Goal: Task Accomplishment & Management: Use online tool/utility

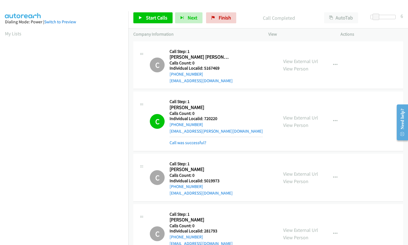
scroll to position [51, 0]
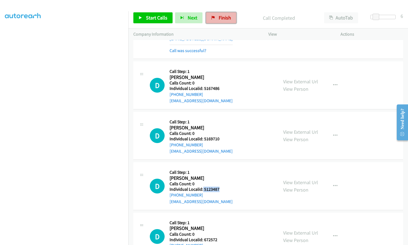
click at [212, 19] on icon at bounding box center [213, 18] width 4 height 4
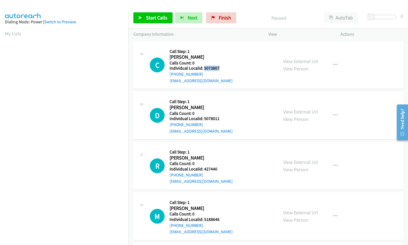
drag, startPoint x: 203, startPoint y: 68, endPoint x: 220, endPoint y: 68, distance: 16.4
click at [220, 68] on h5 "Individual Localid: 5073807" at bounding box center [200, 67] width 63 height 5
copy h5 "5073807"
drag, startPoint x: 202, startPoint y: 119, endPoint x: 216, endPoint y: 118, distance: 14.3
click at [218, 119] on h5 "Individual Localid: 5078011" at bounding box center [200, 118] width 63 height 5
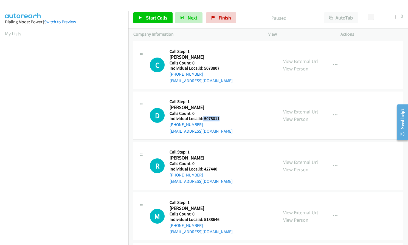
copy h5 "5078011"
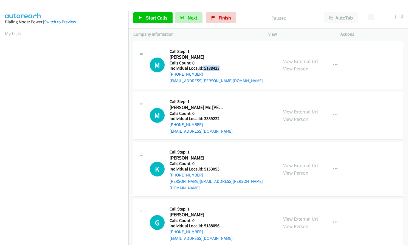
drag, startPoint x: 202, startPoint y: 70, endPoint x: 221, endPoint y: 69, distance: 18.4
click at [221, 69] on h5 "Individual Localid: 5188423" at bounding box center [215, 67] width 93 height 5
drag, startPoint x: 202, startPoint y: 118, endPoint x: 221, endPoint y: 117, distance: 18.9
click at [221, 117] on h5 "Individual Localid: 3389222" at bounding box center [200, 118] width 63 height 5
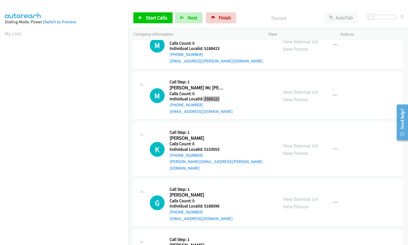
scroll to position [27, 0]
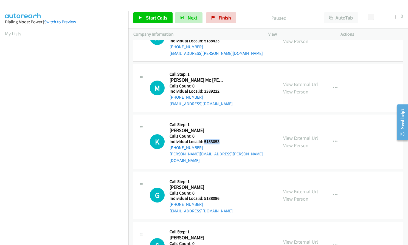
drag, startPoint x: 204, startPoint y: 141, endPoint x: 223, endPoint y: 140, distance: 18.9
click at [223, 140] on h5 "Individual Localid: 5153053" at bounding box center [221, 141] width 104 height 5
copy h5 "5153053"
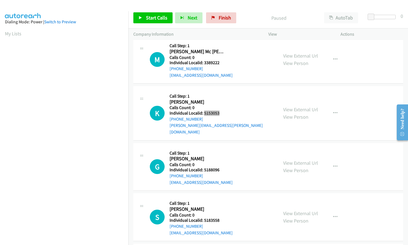
scroll to position [62, 0]
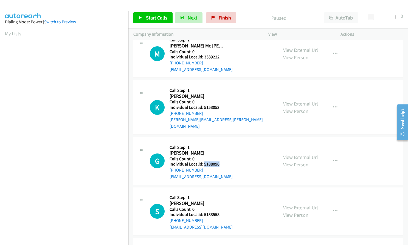
drag, startPoint x: 204, startPoint y: 156, endPoint x: 219, endPoint y: 156, distance: 15.1
click at [219, 161] on h5 "Individual Localid: 5188096" at bounding box center [200, 163] width 63 height 5
copy h5 "5188096"
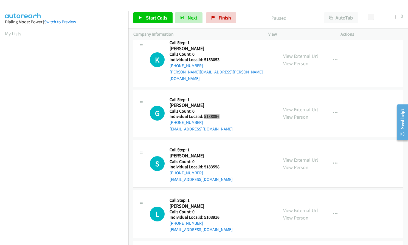
scroll to position [110, 0]
drag, startPoint x: 204, startPoint y: 159, endPoint x: 221, endPoint y: 160, distance: 17.6
click at [221, 164] on h5 "Individual Localid: 5183558" at bounding box center [200, 166] width 63 height 5
copy h5 "5183558"
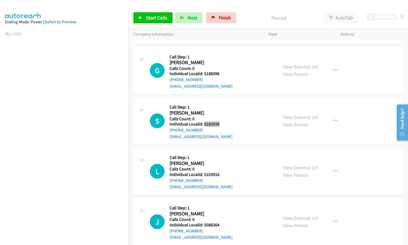
scroll to position [158, 0]
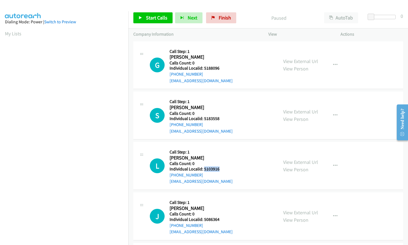
drag, startPoint x: 203, startPoint y: 162, endPoint x: 220, endPoint y: 161, distance: 16.5
click at [220, 166] on h5 "Individual Localid: 5103916" at bounding box center [200, 168] width 63 height 5
copy h5 "5103916"
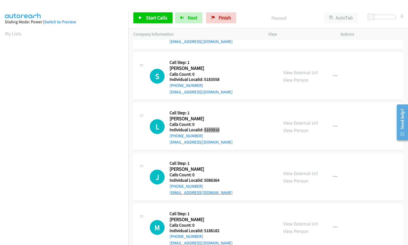
scroll to position [199, 0]
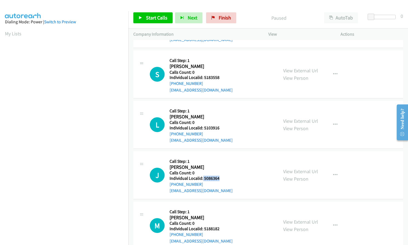
drag, startPoint x: 210, startPoint y: 171, endPoint x: 222, endPoint y: 171, distance: 11.8
click at [222, 176] on h5 "Individual Localid: 5086364" at bounding box center [200, 178] width 63 height 5
copy h5 "5086364"
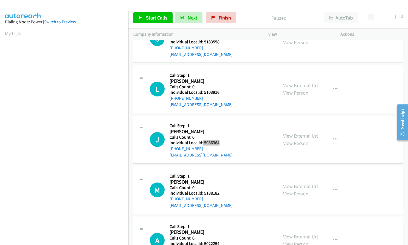
scroll to position [247, 0]
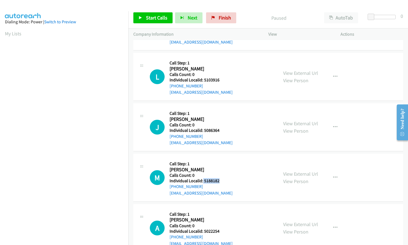
drag, startPoint x: 203, startPoint y: 174, endPoint x: 218, endPoint y: 174, distance: 15.1
click at [218, 178] on h5 "Individual Localid: 5188182" at bounding box center [200, 180] width 63 height 5
copy h5 "5188182"
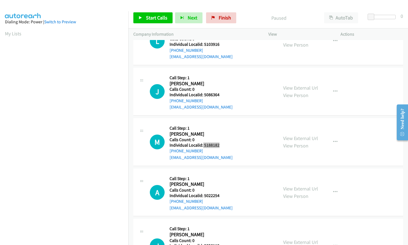
scroll to position [288, 0]
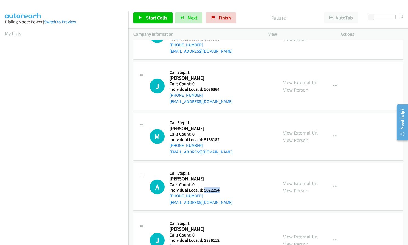
drag, startPoint x: 203, startPoint y: 183, endPoint x: 219, endPoint y: 182, distance: 16.5
click at [219, 187] on h5 "Individual Localid: 5022254" at bounding box center [200, 189] width 63 height 5
copy h5 "5022254"
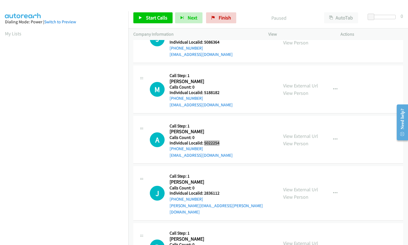
scroll to position [336, 0]
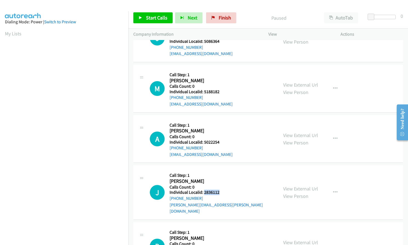
drag, startPoint x: 203, startPoint y: 185, endPoint x: 222, endPoint y: 186, distance: 18.6
click at [222, 190] on h5 "Individual Localid: 2836112" at bounding box center [221, 192] width 104 height 5
copy h5 "2836112"
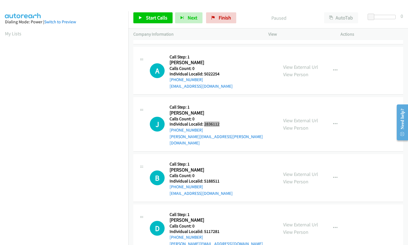
scroll to position [404, 0]
drag, startPoint x: 204, startPoint y: 167, endPoint x: 219, endPoint y: 167, distance: 15.3
click at [219, 178] on h5 "Individual Localid: 5188511" at bounding box center [200, 180] width 63 height 5
copy h5 "5188511"
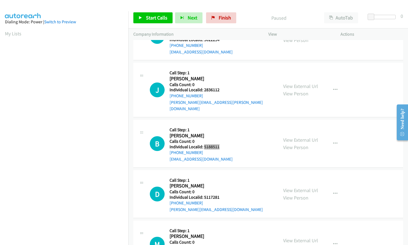
scroll to position [438, 0]
drag, startPoint x: 203, startPoint y: 183, endPoint x: 220, endPoint y: 183, distance: 17.3
click at [220, 194] on h5 "Individual Localid: 5117281" at bounding box center [215, 196] width 93 height 5
copy h5 "5117281"
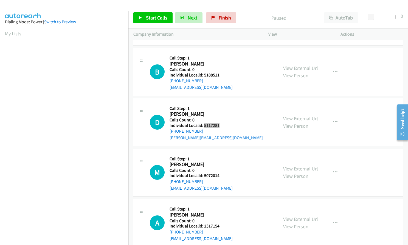
scroll to position [514, 0]
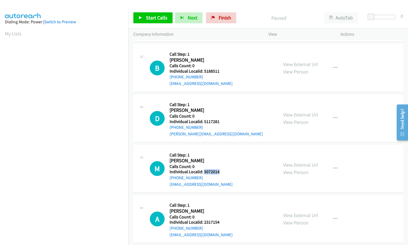
drag, startPoint x: 203, startPoint y: 159, endPoint x: 220, endPoint y: 159, distance: 16.5
click at [220, 169] on h5 "Individual Localid: 5072014" at bounding box center [200, 171] width 63 height 5
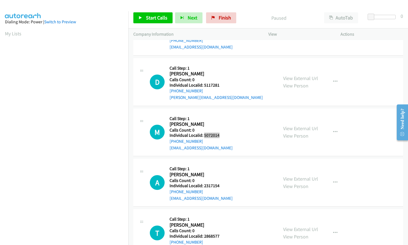
scroll to position [555, 0]
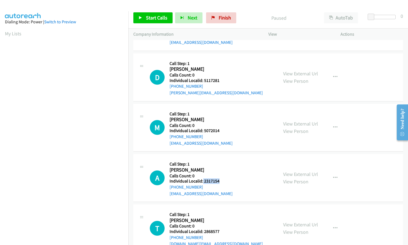
drag, startPoint x: 202, startPoint y: 168, endPoint x: 219, endPoint y: 168, distance: 16.7
click at [219, 178] on h5 "Individual Localid: 2317154" at bounding box center [200, 180] width 63 height 5
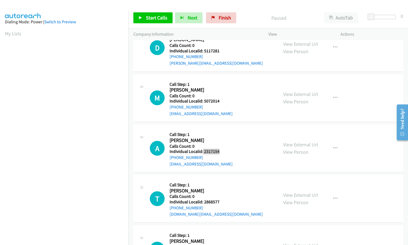
scroll to position [589, 0]
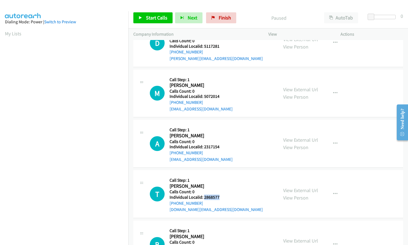
drag, startPoint x: 204, startPoint y: 185, endPoint x: 222, endPoint y: 185, distance: 17.8
click at [222, 195] on h5 "Individual Localid: 2868577" at bounding box center [215, 197] width 93 height 5
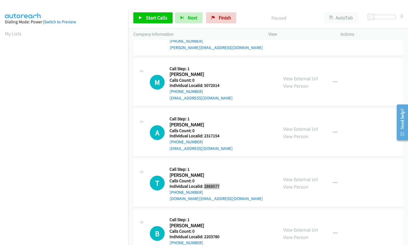
scroll to position [644, 0]
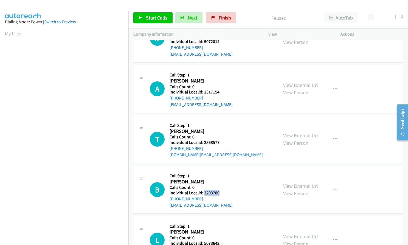
drag, startPoint x: 204, startPoint y: 181, endPoint x: 221, endPoint y: 181, distance: 16.7
click at [221, 190] on h5 "Individual Localid: 2203780" at bounding box center [200, 192] width 63 height 5
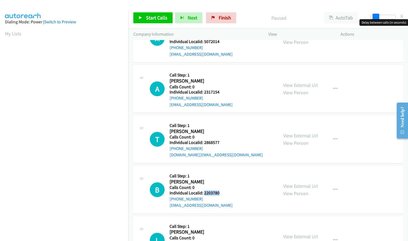
drag, startPoint x: 369, startPoint y: 16, endPoint x: 374, endPoint y: 16, distance: 4.7
click at [374, 16] on span at bounding box center [375, 17] width 7 height 7
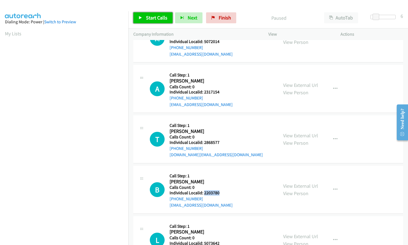
click at [143, 19] on link "Start Calls" at bounding box center [152, 17] width 39 height 11
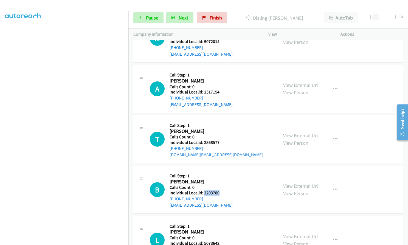
scroll to position [62, 0]
click at [151, 21] on span "Pause" at bounding box center [152, 18] width 12 height 6
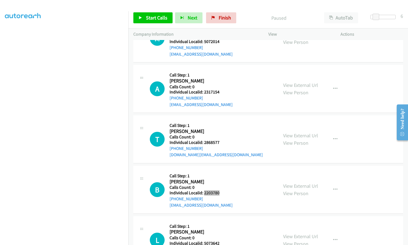
scroll to position [656, 0]
click at [163, 14] on link "Start Calls" at bounding box center [152, 17] width 39 height 11
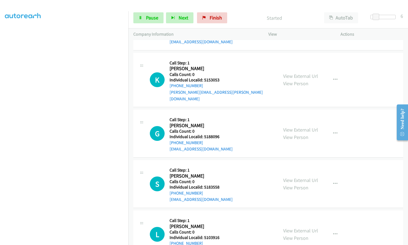
scroll to position [0, 0]
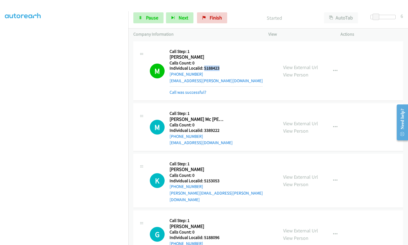
drag, startPoint x: 204, startPoint y: 69, endPoint x: 220, endPoint y: 68, distance: 16.7
click at [220, 68] on h5 "Individual Localid: 5188423" at bounding box center [215, 67] width 93 height 5
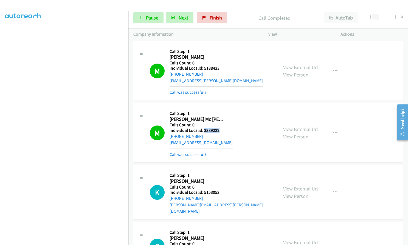
drag, startPoint x: 204, startPoint y: 130, endPoint x: 220, endPoint y: 130, distance: 16.2
click at [220, 130] on h5 "Individual Localid: 3389222" at bounding box center [200, 130] width 63 height 5
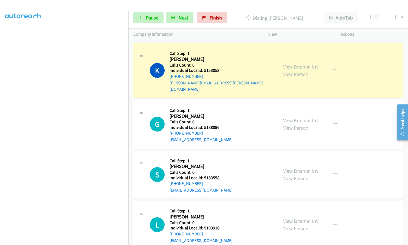
scroll to position [123, 0]
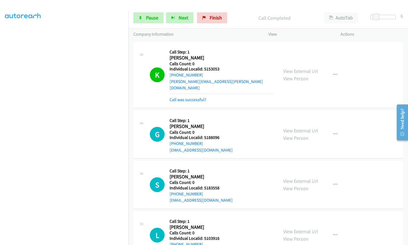
drag, startPoint x: 204, startPoint y: 69, endPoint x: 220, endPoint y: 73, distance: 16.3
click at [223, 76] on div "Callback Scheduled Call Step: 1 Kyle Pearson America/Chicago Calls Count: 0 Ind…" at bounding box center [221, 75] width 104 height 56
click at [218, 62] on h5 "Calls Count: 0" at bounding box center [221, 63] width 104 height 5
click at [204, 69] on h5 "Individual Localid: 5153053" at bounding box center [221, 68] width 104 height 5
drag, startPoint x: 204, startPoint y: 69, endPoint x: 216, endPoint y: 69, distance: 11.8
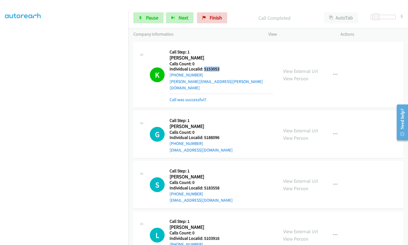
click at [216, 69] on h5 "Individual Localid: 5153053" at bounding box center [221, 68] width 104 height 5
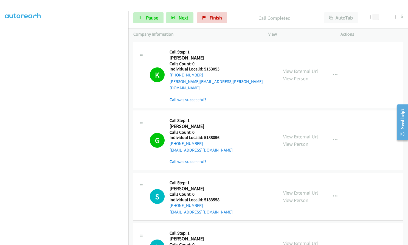
click at [206, 56] on h2 "[PERSON_NAME]" at bounding box center [196, 58] width 55 height 6
drag, startPoint x: 203, startPoint y: 68, endPoint x: 220, endPoint y: 68, distance: 17.0
click at [220, 68] on h5 "Individual Localid: 5153053" at bounding box center [221, 68] width 104 height 5
click at [333, 138] on icon "button" at bounding box center [335, 140] width 4 height 4
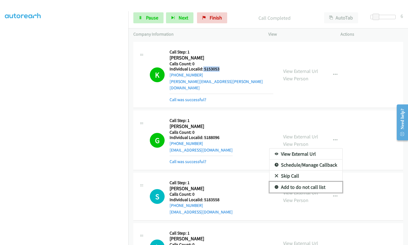
click at [274, 186] on icon at bounding box center [276, 188] width 4 height 4
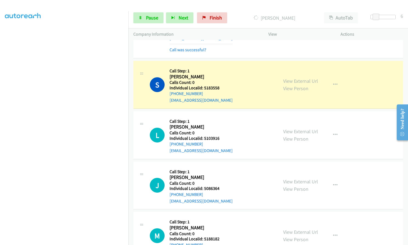
scroll to position [233, 0]
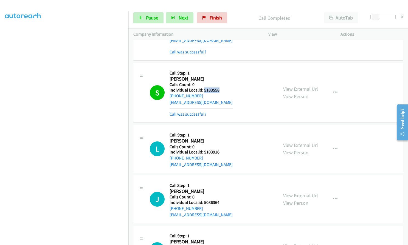
drag, startPoint x: 204, startPoint y: 84, endPoint x: 220, endPoint y: 84, distance: 16.4
click at [225, 84] on div "S Callback Scheduled Call Step: 1 Spencer Freppon America/Chicago Calls Count: …" at bounding box center [211, 92] width 123 height 49
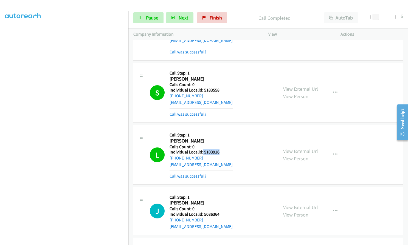
drag, startPoint x: 203, startPoint y: 145, endPoint x: 220, endPoint y: 145, distance: 17.8
click at [220, 149] on h5 "Individual Localid: 5103916" at bounding box center [200, 151] width 63 height 5
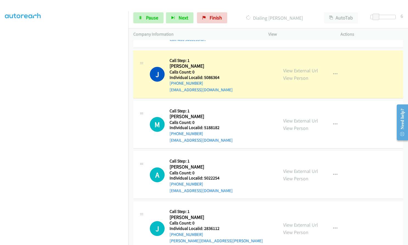
scroll to position [370, 0]
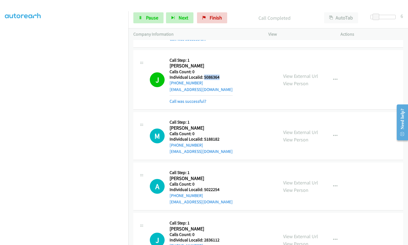
drag, startPoint x: 204, startPoint y: 69, endPoint x: 219, endPoint y: 70, distance: 15.3
click at [219, 75] on h5 "Individual Localid: 5086364" at bounding box center [200, 77] width 63 height 5
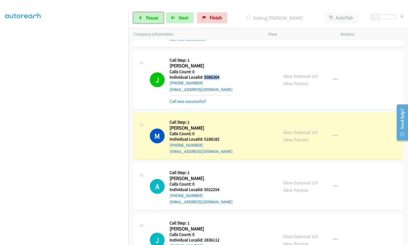
drag, startPoint x: 150, startPoint y: 21, endPoint x: 154, endPoint y: 22, distance: 3.6
click at [150, 21] on link "Pause" at bounding box center [148, 17] width 30 height 11
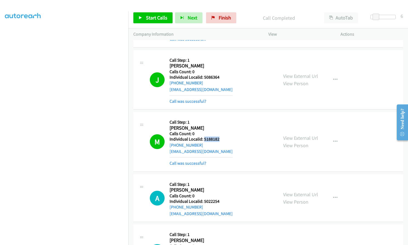
drag, startPoint x: 203, startPoint y: 132, endPoint x: 220, endPoint y: 132, distance: 17.3
click at [221, 136] on h5 "Individual Localid: 5188182" at bounding box center [200, 138] width 63 height 5
click at [150, 19] on span "Start Calls" at bounding box center [156, 18] width 21 height 6
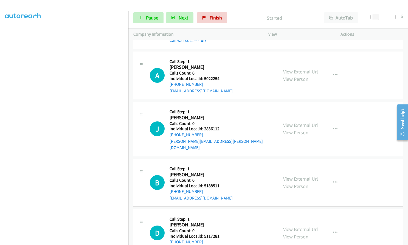
scroll to position [500, 0]
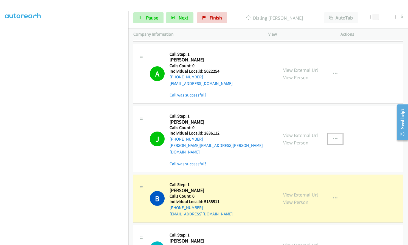
click at [333, 137] on icon "button" at bounding box center [335, 139] width 4 height 4
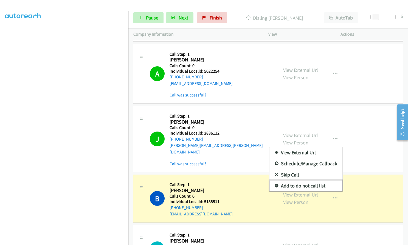
click at [274, 184] on icon at bounding box center [276, 186] width 4 height 4
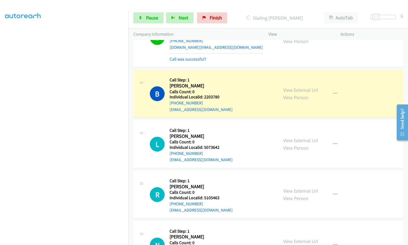
scroll to position [932, 0]
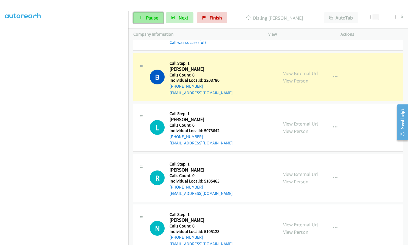
click at [149, 19] on span "Pause" at bounding box center [152, 18] width 12 height 6
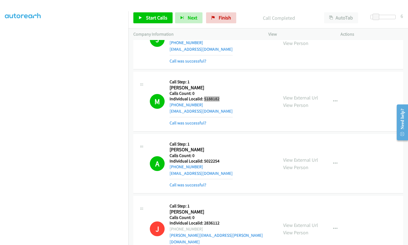
scroll to position [459, 0]
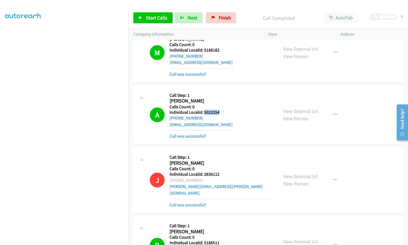
drag, startPoint x: 204, startPoint y: 105, endPoint x: 219, endPoint y: 105, distance: 15.1
click at [219, 110] on h5 "Individual Localid: 5022254" at bounding box center [200, 112] width 63 height 5
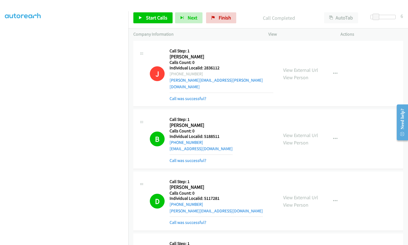
scroll to position [582, 0]
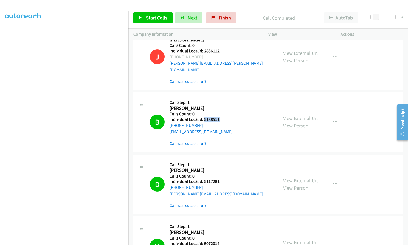
drag, startPoint x: 203, startPoint y: 106, endPoint x: 220, endPoint y: 106, distance: 16.7
click at [220, 117] on h5 "Individual Localid: 5188511" at bounding box center [200, 119] width 63 height 5
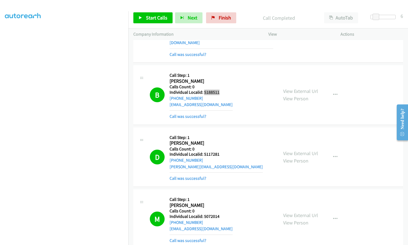
scroll to position [623, 0]
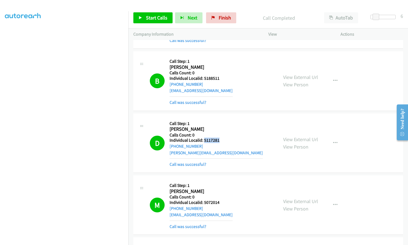
drag, startPoint x: 204, startPoint y: 127, endPoint x: 220, endPoint y: 126, distance: 16.2
click at [220, 138] on h5 "Individual Localid: 5117281" at bounding box center [215, 140] width 93 height 5
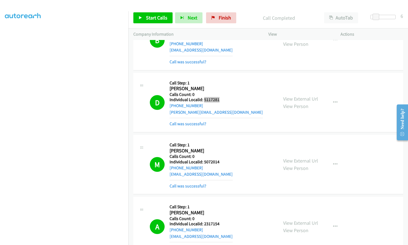
scroll to position [678, 0]
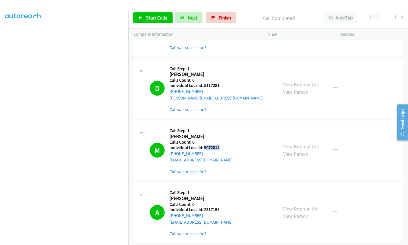
drag, startPoint x: 203, startPoint y: 134, endPoint x: 220, endPoint y: 135, distance: 16.7
click at [220, 145] on h5 "Individual Localid: 5072014" at bounding box center [200, 147] width 63 height 5
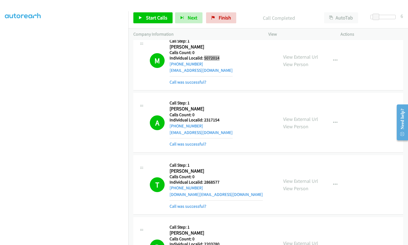
scroll to position [795, 0]
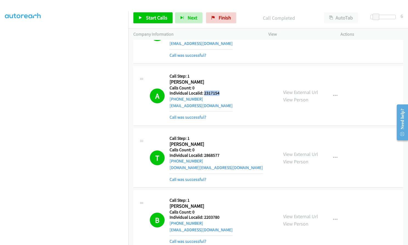
drag, startPoint x: 209, startPoint y: 80, endPoint x: 220, endPoint y: 80, distance: 10.1
click at [220, 90] on h5 "Individual Localid: 2317154" at bounding box center [200, 92] width 63 height 5
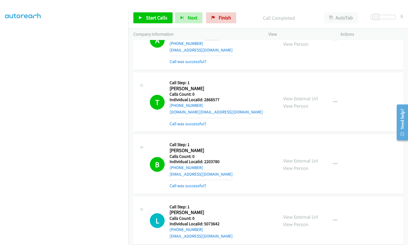
scroll to position [856, 0]
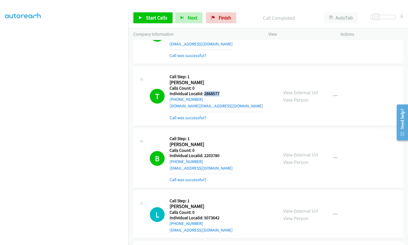
drag, startPoint x: 203, startPoint y: 79, endPoint x: 221, endPoint y: 80, distance: 18.1
click at [221, 91] on h5 "Individual Localid: 2868577" at bounding box center [215, 93] width 93 height 5
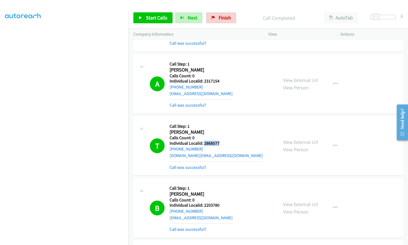
scroll to position [802, 0]
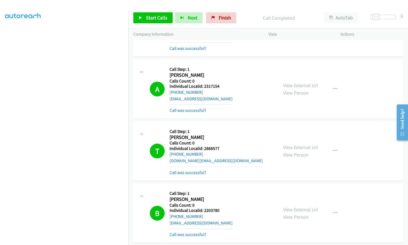
click at [223, 167] on mb0 "Call was successful?" at bounding box center [215, 171] width 93 height 9
click at [333, 149] on icon "button" at bounding box center [335, 151] width 4 height 4
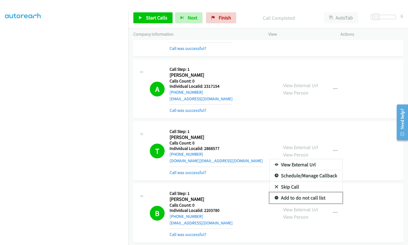
click at [275, 196] on icon at bounding box center [276, 198] width 4 height 4
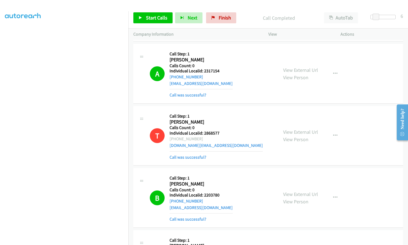
scroll to position [822, 0]
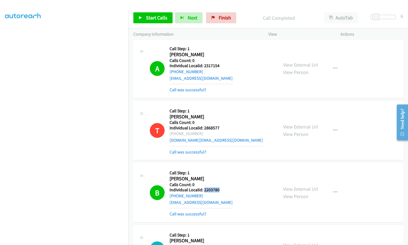
drag, startPoint x: 203, startPoint y: 177, endPoint x: 220, endPoint y: 176, distance: 16.5
click at [220, 187] on h5 "Individual Localid: 2203780" at bounding box center [200, 189] width 63 height 5
drag, startPoint x: 203, startPoint y: 114, endPoint x: 219, endPoint y: 114, distance: 15.6
click at [219, 125] on h5 "Individual Localid: 2868577" at bounding box center [215, 127] width 93 height 5
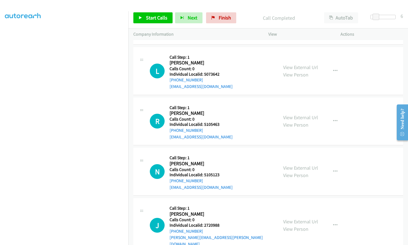
scroll to position [993, 0]
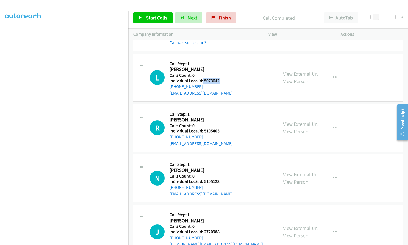
drag, startPoint x: 202, startPoint y: 67, endPoint x: 222, endPoint y: 67, distance: 19.7
click at [222, 78] on h5 "Individual Localid: 5073642" at bounding box center [200, 80] width 63 height 5
drag, startPoint x: 202, startPoint y: 117, endPoint x: 220, endPoint y: 118, distance: 17.8
click at [220, 128] on h5 "Individual Localid: 5105463" at bounding box center [200, 130] width 63 height 5
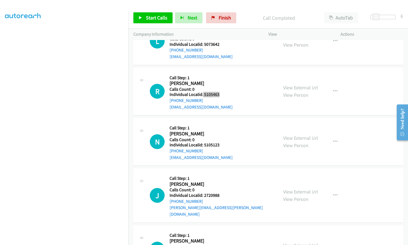
scroll to position [1035, 0]
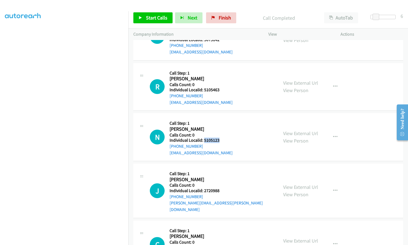
drag, startPoint x: 204, startPoint y: 127, endPoint x: 220, endPoint y: 127, distance: 15.9
click at [220, 138] on h5 "Individual Localid: 5105123" at bounding box center [200, 140] width 63 height 5
drag, startPoint x: 204, startPoint y: 176, endPoint x: 223, endPoint y: 177, distance: 19.5
click at [223, 188] on h5 "Individual Localid: 2720988" at bounding box center [221, 190] width 104 height 5
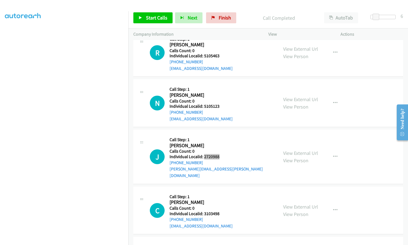
scroll to position [1082, 0]
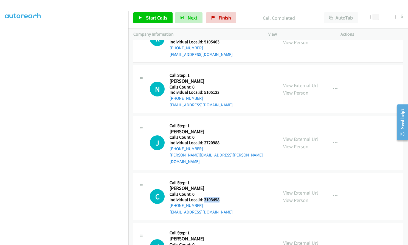
drag, startPoint x: 203, startPoint y: 181, endPoint x: 221, endPoint y: 180, distance: 18.1
click at [221, 197] on h5 "Individual Localid: 3103498" at bounding box center [200, 199] width 63 height 5
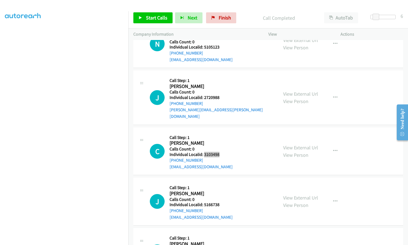
scroll to position [1144, 0]
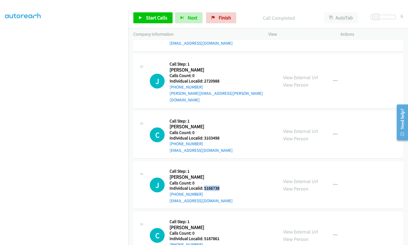
drag, startPoint x: 203, startPoint y: 169, endPoint x: 221, endPoint y: 169, distance: 17.8
click at [221, 186] on h5 "Individual Localid: 5166738" at bounding box center [200, 188] width 63 height 5
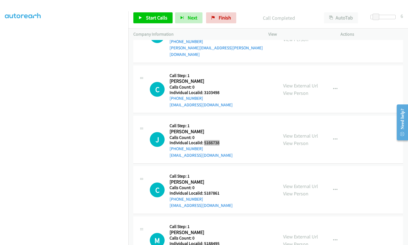
scroll to position [1192, 0]
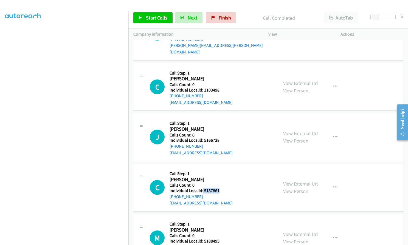
drag, startPoint x: 203, startPoint y: 170, endPoint x: 221, endPoint y: 171, distance: 18.1
click at [221, 188] on h5 "Individual Localid: 5187861" at bounding box center [200, 190] width 63 height 5
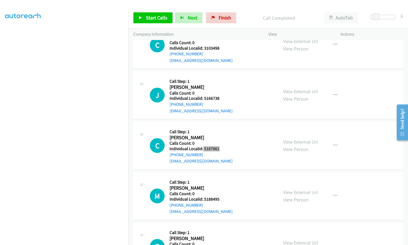
scroll to position [1240, 0]
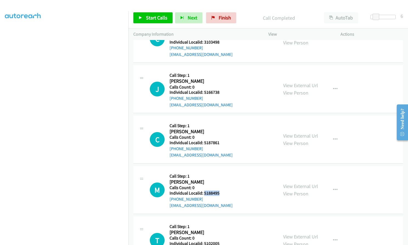
drag, startPoint x: 204, startPoint y: 173, endPoint x: 223, endPoint y: 173, distance: 19.2
click at [223, 190] on h5 "Individual Localid: 5188495" at bounding box center [200, 192] width 63 height 5
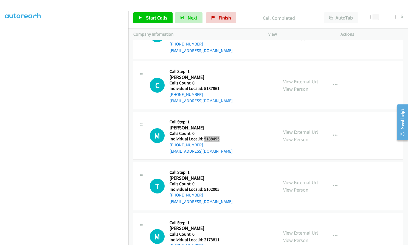
scroll to position [1295, 0]
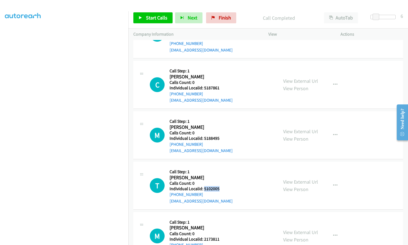
drag, startPoint x: 203, startPoint y: 169, endPoint x: 218, endPoint y: 169, distance: 14.3
click at [218, 186] on h5 "Individual Localid: 5102005" at bounding box center [200, 188] width 63 height 5
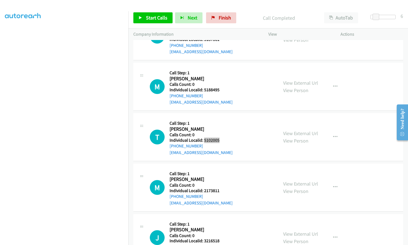
scroll to position [1357, 0]
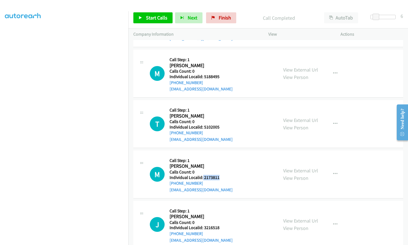
drag, startPoint x: 203, startPoint y: 158, endPoint x: 220, endPoint y: 159, distance: 17.9
click at [220, 175] on h5 "Individual Localid: 2173811" at bounding box center [200, 177] width 63 height 5
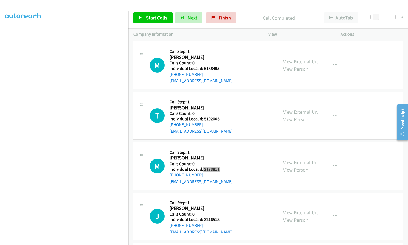
scroll to position [1391, 0]
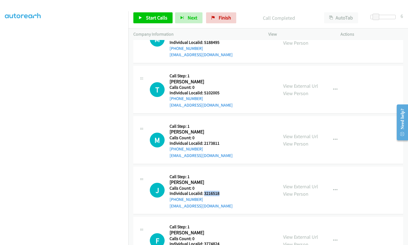
drag, startPoint x: 204, startPoint y: 173, endPoint x: 220, endPoint y: 174, distance: 15.9
click at [220, 191] on h5 "Individual Localid: 3216518" at bounding box center [200, 193] width 63 height 5
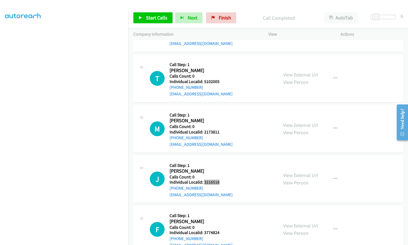
scroll to position [1418, 0]
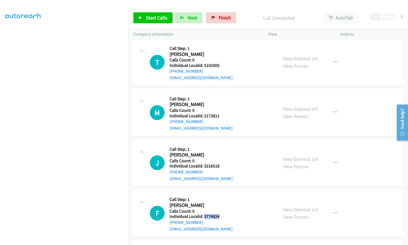
drag, startPoint x: 204, startPoint y: 195, endPoint x: 219, endPoint y: 198, distance: 15.6
click at [219, 214] on h5 "Individual Localid: 3774824" at bounding box center [200, 216] width 63 height 5
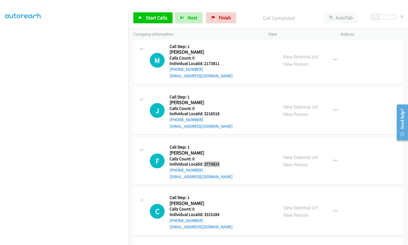
scroll to position [1487, 0]
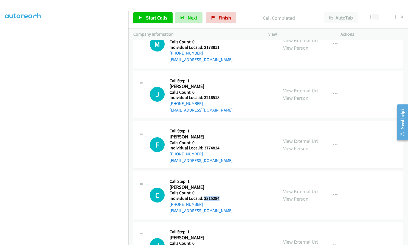
drag, startPoint x: 204, startPoint y: 179, endPoint x: 219, endPoint y: 179, distance: 15.1
click at [220, 196] on h5 "Individual Localid: 3315284" at bounding box center [200, 198] width 63 height 5
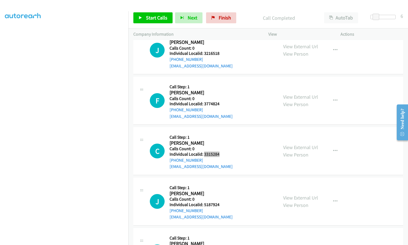
scroll to position [1541, 0]
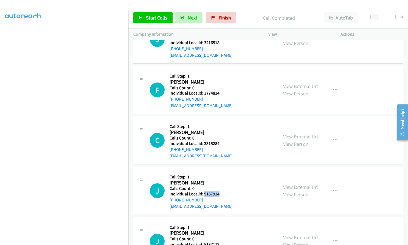
drag, startPoint x: 203, startPoint y: 174, endPoint x: 218, endPoint y: 174, distance: 15.1
click at [218, 191] on h5 "Individual Localid: 5187924" at bounding box center [200, 193] width 63 height 5
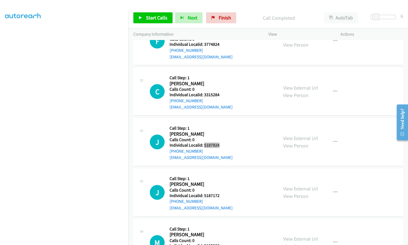
scroll to position [1596, 0]
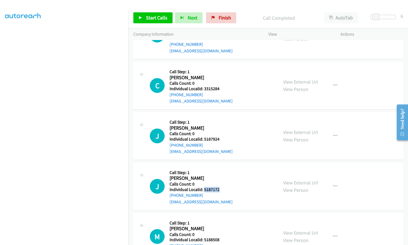
drag, startPoint x: 204, startPoint y: 170, endPoint x: 221, endPoint y: 170, distance: 17.0
click at [221, 170] on div "J Callback Scheduled Call Step: 1 Jalen Lingren America/Chicago Calls Count: 0 …" at bounding box center [211, 186] width 123 height 38
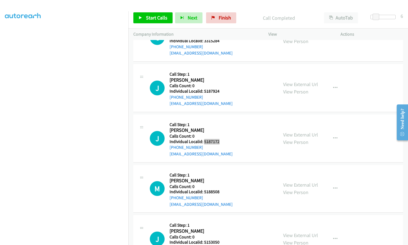
scroll to position [1651, 0]
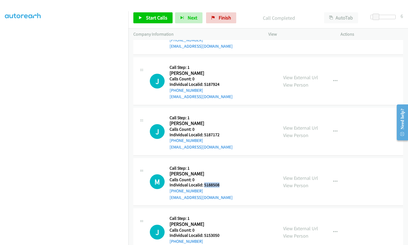
drag, startPoint x: 204, startPoint y: 166, endPoint x: 220, endPoint y: 166, distance: 16.2
click at [220, 182] on h5 "Individual Localid: 5188508" at bounding box center [200, 184] width 63 height 5
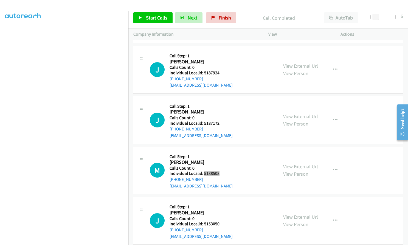
scroll to position [1672, 0]
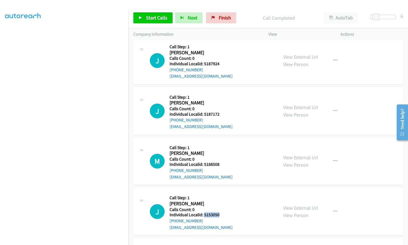
drag, startPoint x: 204, startPoint y: 194, endPoint x: 218, endPoint y: 195, distance: 14.8
click at [218, 195] on div "J Callback Scheduled Call Step: 1 Jeremy Turrisi America/Chicago Calls Count: 0…" at bounding box center [211, 212] width 123 height 38
click at [155, 20] on span "Start Calls" at bounding box center [156, 18] width 21 height 6
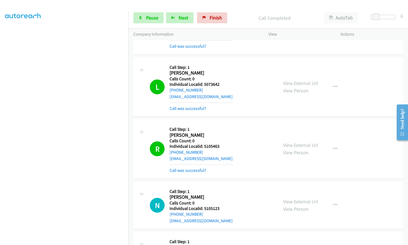
scroll to position [991, 0]
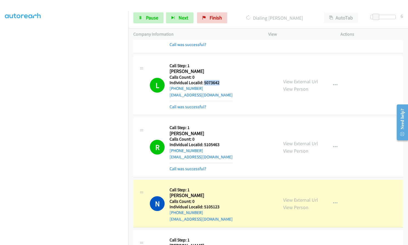
drag, startPoint x: 203, startPoint y: 70, endPoint x: 215, endPoint y: 70, distance: 12.1
click at [219, 80] on h5 "Individual Localid: 5073642" at bounding box center [200, 82] width 63 height 5
drag, startPoint x: 203, startPoint y: 131, endPoint x: 221, endPoint y: 132, distance: 17.8
click at [221, 142] on h5 "Individual Localid: 5105463" at bounding box center [200, 144] width 63 height 5
click at [150, 22] on link "Pause" at bounding box center [148, 17] width 30 height 11
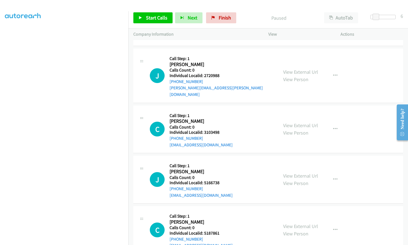
scroll to position [1183, 0]
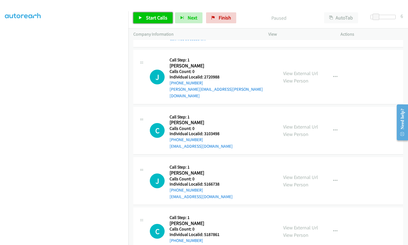
click at [158, 16] on span "Start Calls" at bounding box center [156, 18] width 21 height 6
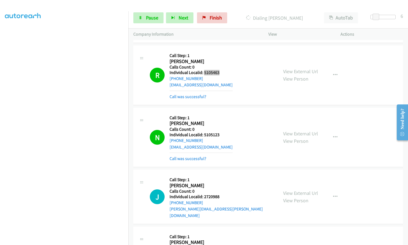
scroll to position [1053, 0]
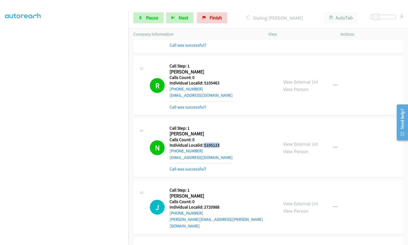
drag, startPoint x: 203, startPoint y: 132, endPoint x: 220, endPoint y: 133, distance: 17.6
click at [221, 143] on h5 "Individual Localid: 5105123" at bounding box center [200, 145] width 63 height 5
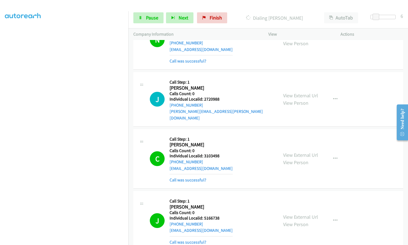
scroll to position [1170, 0]
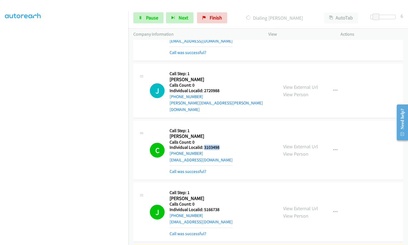
drag, startPoint x: 203, startPoint y: 129, endPoint x: 221, endPoint y: 126, distance: 17.7
click at [221, 145] on h5 "Individual Localid: 3103498" at bounding box center [200, 147] width 63 height 5
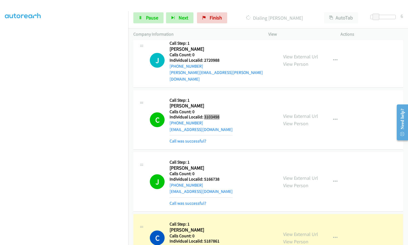
scroll to position [1218, 0]
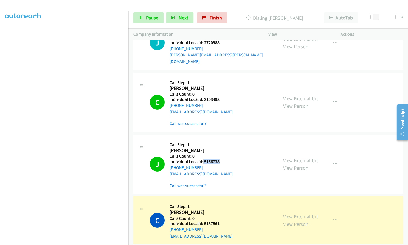
drag, startPoint x: 204, startPoint y: 141, endPoint x: 218, endPoint y: 140, distance: 14.0
click at [218, 159] on h5 "Individual Localid: 5166738" at bounding box center [200, 161] width 63 height 5
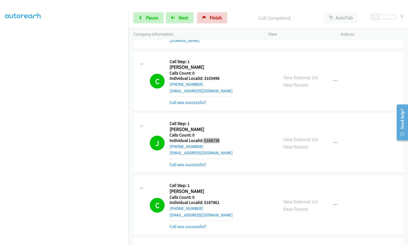
scroll to position [1245, 0]
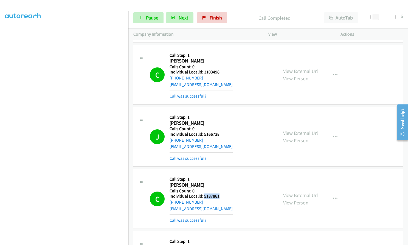
drag, startPoint x: 203, startPoint y: 176, endPoint x: 224, endPoint y: 176, distance: 20.6
click at [224, 193] on h5 "Individual Localid: 5187861" at bounding box center [200, 195] width 63 height 5
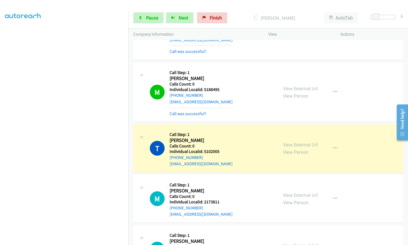
scroll to position [1409, 0]
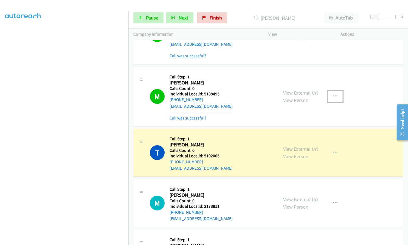
click at [335, 91] on button "button" at bounding box center [334, 96] width 15 height 11
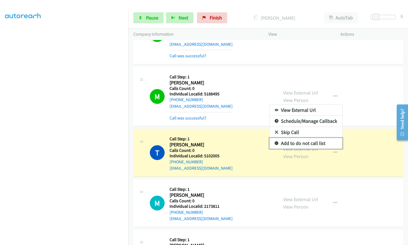
click at [274, 142] on icon at bounding box center [276, 144] width 4 height 4
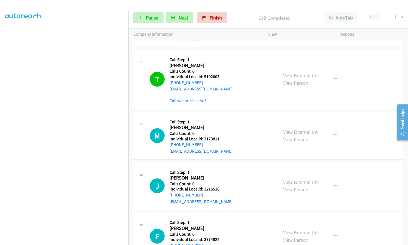
scroll to position [1471, 0]
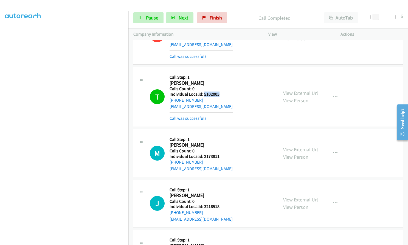
drag, startPoint x: 203, startPoint y: 74, endPoint x: 220, endPoint y: 75, distance: 16.7
click at [220, 92] on h5 "Individual Localid: 5102005" at bounding box center [200, 94] width 63 height 5
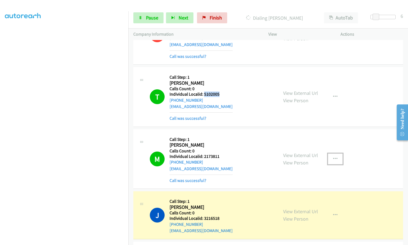
click at [334, 157] on icon "button" at bounding box center [335, 159] width 4 height 4
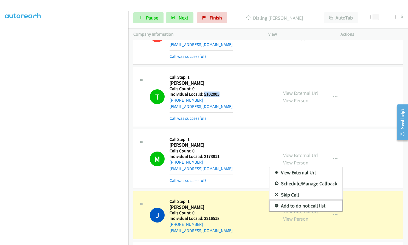
click at [275, 200] on link "Add to do not call list" at bounding box center [305, 205] width 73 height 11
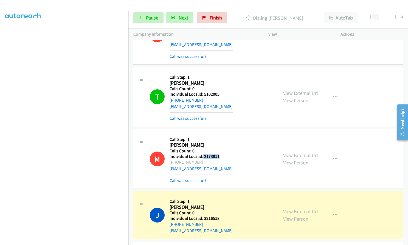
drag, startPoint x: 202, startPoint y: 137, endPoint x: 221, endPoint y: 137, distance: 18.9
click at [221, 154] on h5 "Individual Localid: 2173811" at bounding box center [200, 156] width 63 height 5
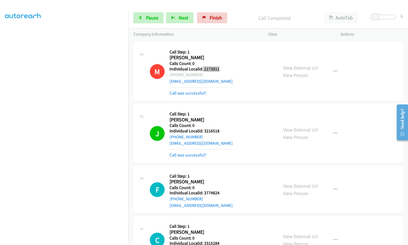
scroll to position [1601, 0]
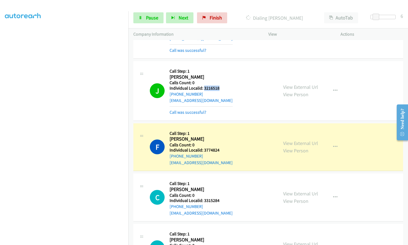
drag, startPoint x: 204, startPoint y: 68, endPoint x: 221, endPoint y: 69, distance: 17.6
click at [221, 86] on h5 "Individual Localid: 3216518" at bounding box center [200, 88] width 63 height 5
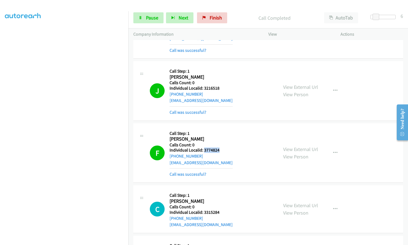
drag, startPoint x: 204, startPoint y: 131, endPoint x: 220, endPoint y: 131, distance: 15.9
click at [220, 147] on h5 "Individual Localid: 3774824" at bounding box center [200, 149] width 63 height 5
click at [333, 151] on icon "button" at bounding box center [335, 153] width 4 height 4
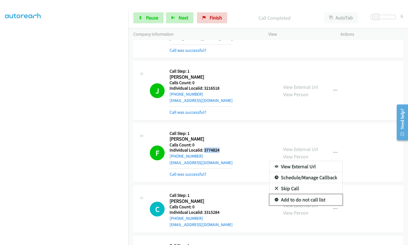
click at [274, 198] on icon at bounding box center [276, 200] width 4 height 4
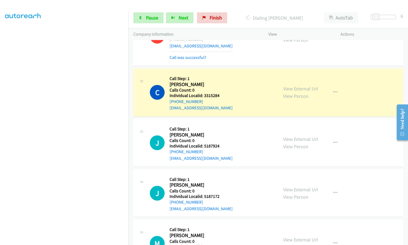
scroll to position [1725, 0]
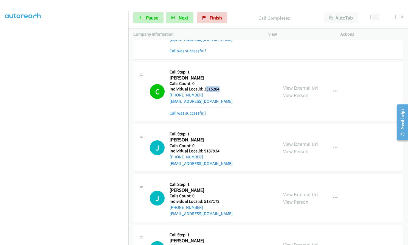
drag, startPoint x: 204, startPoint y: 70, endPoint x: 221, endPoint y: 69, distance: 17.0
click at [221, 86] on h5 "Individual Localid: 3315284" at bounding box center [200, 88] width 63 height 5
click at [210, 75] on h2 "[PERSON_NAME]" at bounding box center [196, 78] width 55 height 6
drag, startPoint x: 203, startPoint y: 70, endPoint x: 222, endPoint y: 70, distance: 19.2
click at [222, 86] on h5 "Individual Localid: 3315284" at bounding box center [200, 88] width 63 height 5
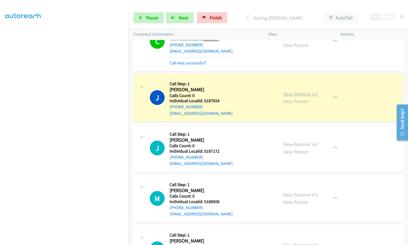
scroll to position [1786, 0]
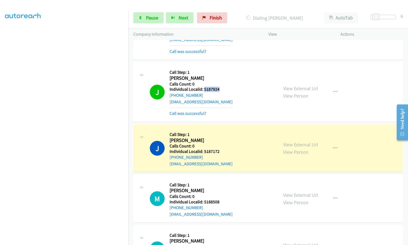
drag, startPoint x: 204, startPoint y: 68, endPoint x: 221, endPoint y: 69, distance: 17.5
click at [221, 87] on h5 "Individual Localid: 5187924" at bounding box center [200, 89] width 63 height 5
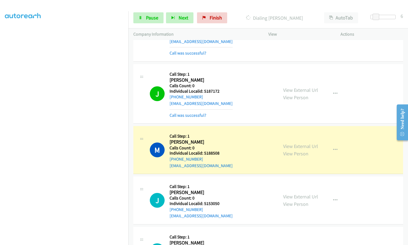
scroll to position [1848, 0]
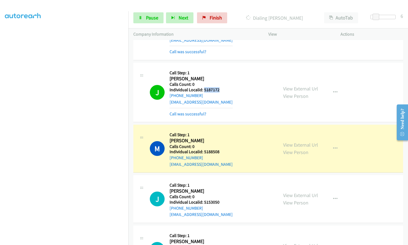
drag, startPoint x: 203, startPoint y: 70, endPoint x: 220, endPoint y: 70, distance: 16.2
click at [220, 70] on div "J Callback Scheduled Call Step: 1 Jalen Lingren America/Chicago Calls Count: 0 …" at bounding box center [211, 92] width 123 height 49
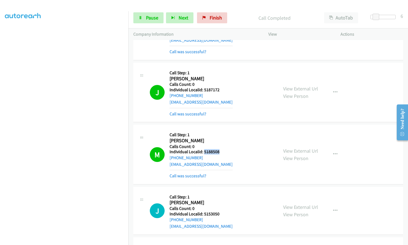
drag, startPoint x: 203, startPoint y: 131, endPoint x: 219, endPoint y: 131, distance: 15.9
click at [219, 149] on h5 "Individual Localid: 5188508" at bounding box center [200, 151] width 63 height 5
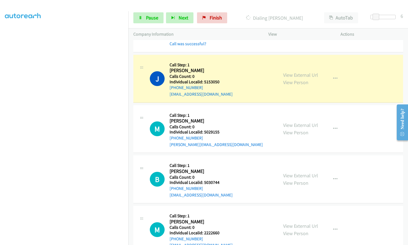
scroll to position [1978, 0]
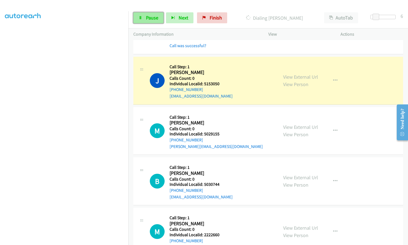
click at [148, 15] on span "Pause" at bounding box center [152, 18] width 12 height 6
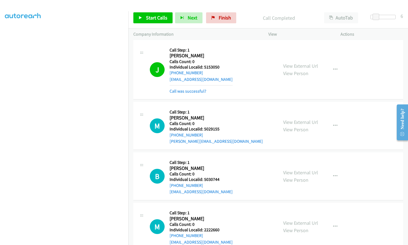
scroll to position [1983, 0]
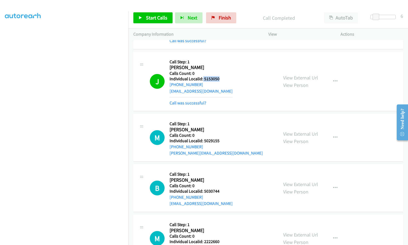
drag, startPoint x: 203, startPoint y: 59, endPoint x: 221, endPoint y: 60, distance: 17.5
click at [221, 60] on div "J Callback Scheduled Call Step: 1 Jeremy Turrisi America/Chicago Calls Count: 0…" at bounding box center [211, 81] width 123 height 49
drag, startPoint x: 203, startPoint y: 121, endPoint x: 220, endPoint y: 121, distance: 16.7
click at [220, 121] on div "M Callback Scheduled Call Step: 1 Matthew Heacock America/New_York Calls Count:…" at bounding box center [211, 138] width 123 height 38
drag, startPoint x: 204, startPoint y: 171, endPoint x: 217, endPoint y: 173, distance: 13.3
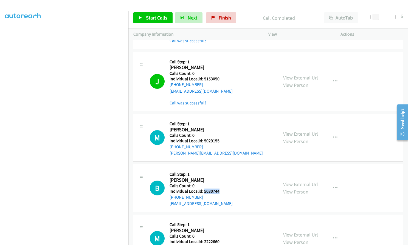
click at [221, 189] on h5 "Individual Localid: 5030744" at bounding box center [200, 191] width 63 height 5
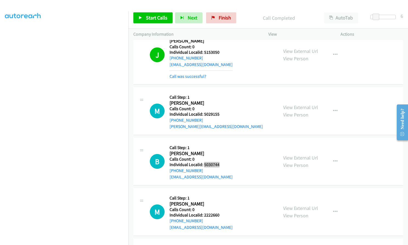
scroll to position [2017, 0]
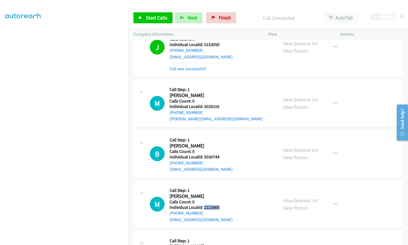
drag, startPoint x: 203, startPoint y: 187, endPoint x: 218, endPoint y: 186, distance: 15.1
click at [220, 186] on div "M Callback Scheduled Call Step: 1 Mickel Pares America/New_York Calls Count: 0 …" at bounding box center [211, 204] width 123 height 38
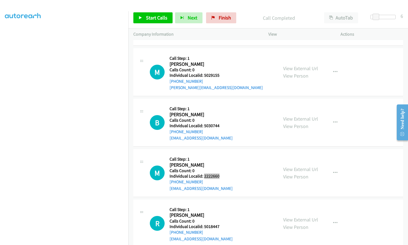
scroll to position [2058, 0]
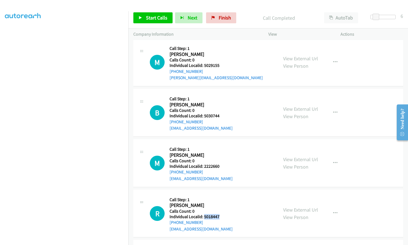
drag, startPoint x: 203, startPoint y: 197, endPoint x: 220, endPoint y: 195, distance: 16.9
click at [220, 195] on div "R Callback Scheduled Call Step: 1 Robert Tipton Jr America/New_York Calls Count…" at bounding box center [211, 214] width 123 height 38
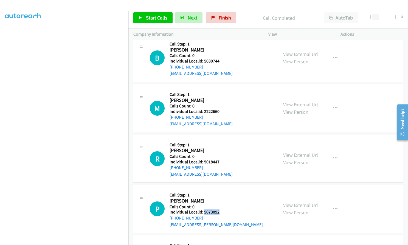
drag, startPoint x: 203, startPoint y: 192, endPoint x: 220, endPoint y: 192, distance: 16.2
click at [220, 192] on div "P Callback Scheduled Call Step: 1 Parker Smith America/New_York Calls Count: 0 …" at bounding box center [211, 209] width 123 height 38
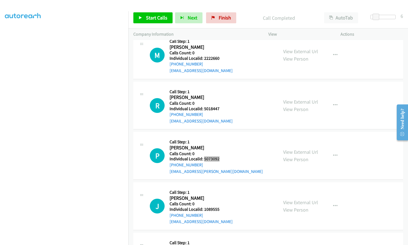
scroll to position [2168, 0]
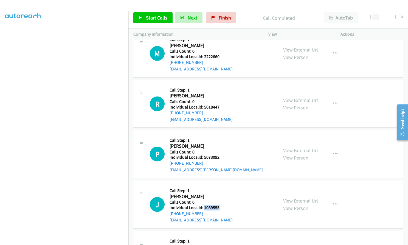
drag, startPoint x: 204, startPoint y: 188, endPoint x: 218, endPoint y: 187, distance: 14.3
click at [218, 205] on h5 "Individual Localid: 1089555" at bounding box center [200, 207] width 63 height 5
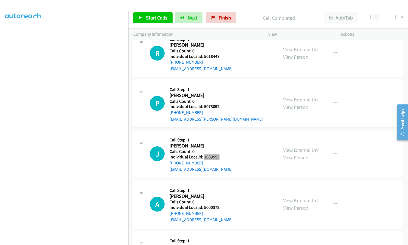
scroll to position [2230, 0]
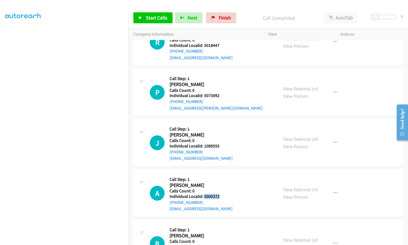
drag, startPoint x: 203, startPoint y: 176, endPoint x: 218, endPoint y: 176, distance: 15.1
click at [218, 176] on div "A Callback Scheduled Call Step: 1 Ashley Hall America/New_York Calls Count: 0 I…" at bounding box center [211, 193] width 123 height 38
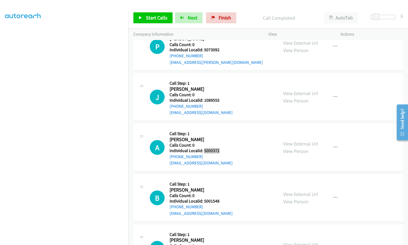
scroll to position [2278, 0]
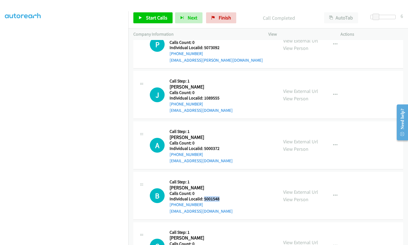
drag, startPoint x: 203, startPoint y: 179, endPoint x: 219, endPoint y: 179, distance: 16.2
click at [219, 179] on div "B Callback Scheduled Call Step: 1 Brian Miller America/New_York Calls Count: 0 …" at bounding box center [211, 196] width 123 height 38
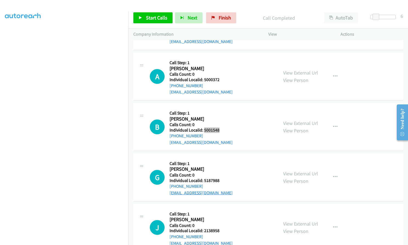
scroll to position [2353, 0]
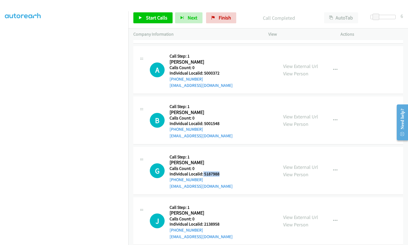
drag, startPoint x: 202, startPoint y: 154, endPoint x: 220, endPoint y: 155, distance: 17.5
click at [220, 171] on h5 "Individual Localid: 5187988" at bounding box center [200, 173] width 63 height 5
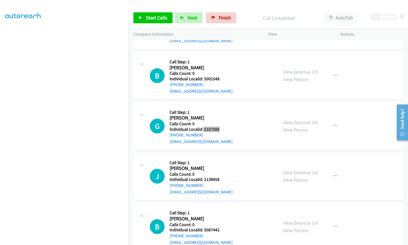
scroll to position [2408, 0]
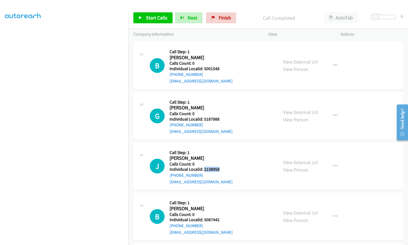
drag, startPoint x: 203, startPoint y: 149, endPoint x: 219, endPoint y: 149, distance: 16.4
click at [219, 149] on div "J Callback Scheduled Call Step: 1 John Tunnell America/Chicago Calls Count: 0 I…" at bounding box center [211, 166] width 123 height 38
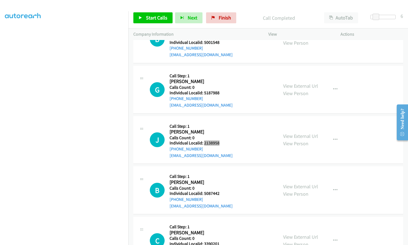
scroll to position [2435, 0]
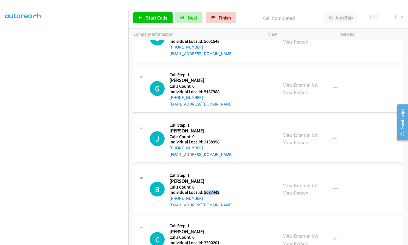
drag, startPoint x: 203, startPoint y: 172, endPoint x: 220, endPoint y: 173, distance: 17.1
click at [220, 173] on div "B Callback Scheduled Call Step: 1 Bryce Kephart America/North_Dakota/Center Cal…" at bounding box center [211, 189] width 123 height 38
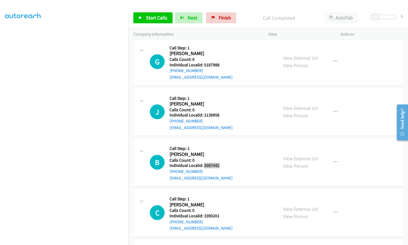
scroll to position [2463, 0]
drag, startPoint x: 203, startPoint y: 195, endPoint x: 221, endPoint y: 195, distance: 17.6
click at [221, 195] on div "C Callback Scheduled Call Step: 1 Chris Tribo America/New_York Calls Count: 0 I…" at bounding box center [211, 212] width 123 height 38
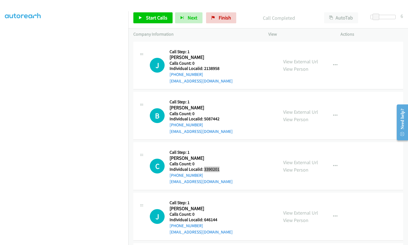
scroll to position [2524, 0]
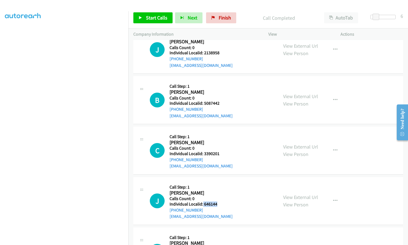
drag, startPoint x: 202, startPoint y: 184, endPoint x: 220, endPoint y: 184, distance: 17.8
click at [220, 184] on div "J Callback Scheduled Call Step: 1 Joshua Olin America/Los_Angeles Calls Count: …" at bounding box center [211, 201] width 123 height 38
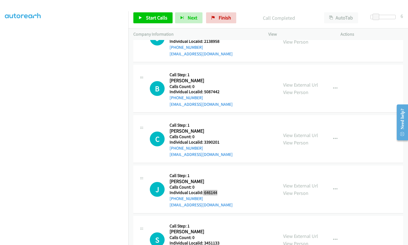
scroll to position [2538, 0]
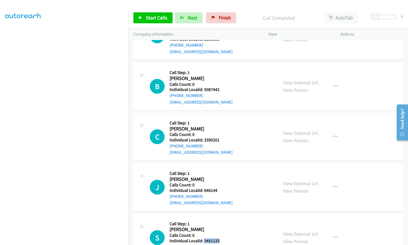
drag, startPoint x: 203, startPoint y: 220, endPoint x: 218, endPoint y: 220, distance: 15.1
click at [218, 220] on div "S Callback Scheduled Call Step: 1 Steve Wrublik America/Phoenix Calls Count: 0 …" at bounding box center [211, 238] width 123 height 38
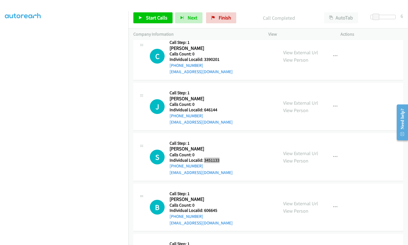
scroll to position [2627, 0]
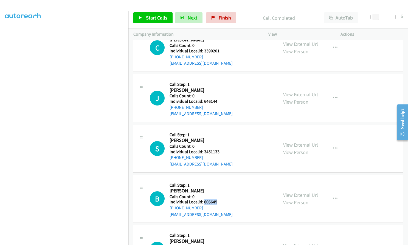
drag, startPoint x: 204, startPoint y: 183, endPoint x: 220, endPoint y: 183, distance: 15.9
click at [220, 183] on div "B Callback Scheduled Call Step: 1 Brian Kuelper America/Los_Angeles Calls Count…" at bounding box center [211, 199] width 123 height 38
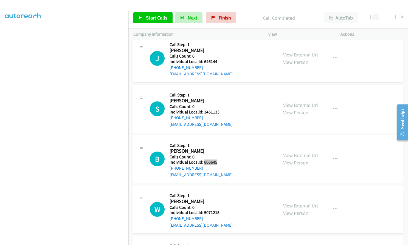
scroll to position [2675, 0]
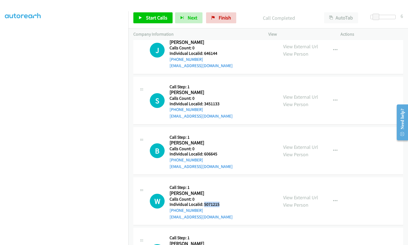
drag, startPoint x: 204, startPoint y: 184, endPoint x: 219, endPoint y: 186, distance: 15.1
click at [219, 186] on div "W Callback Scheduled Call Step: 1 Wanjun Ai America/Los_Angeles Calls Count: 0 …" at bounding box center [211, 201] width 123 height 38
click at [152, 16] on span "Start Calls" at bounding box center [156, 18] width 21 height 6
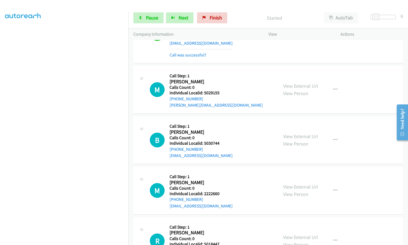
scroll to position [2038, 0]
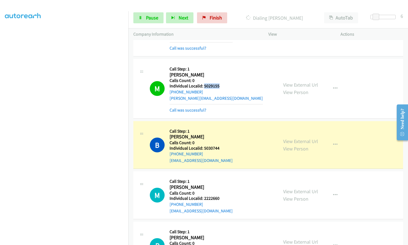
drag, startPoint x: 203, startPoint y: 66, endPoint x: 217, endPoint y: 68, distance: 14.1
click at [219, 83] on h5 "Individual Localid: 5029155" at bounding box center [215, 85] width 93 height 5
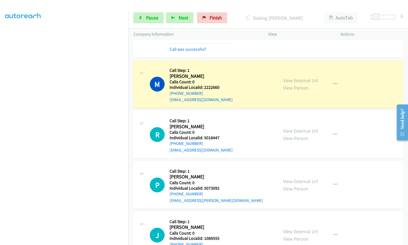
scroll to position [2161, 0]
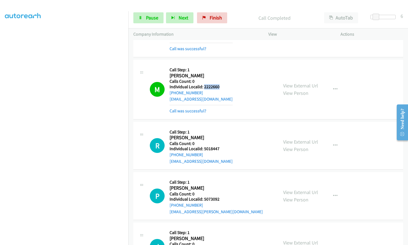
drag, startPoint x: 203, startPoint y: 67, endPoint x: 219, endPoint y: 67, distance: 16.2
click at [219, 67] on div "M Callback Scheduled Call Step: 1 Mickel Pares America/New_York Calls Count: 0 …" at bounding box center [211, 89] width 123 height 49
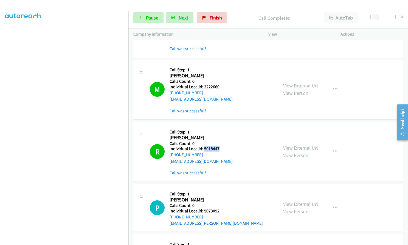
drag, startPoint x: 204, startPoint y: 129, endPoint x: 221, endPoint y: 130, distance: 17.3
click at [221, 130] on div "R Callback Scheduled Call Step: 1 Robert Tipton Jr America/New_York Calls Count…" at bounding box center [211, 151] width 123 height 49
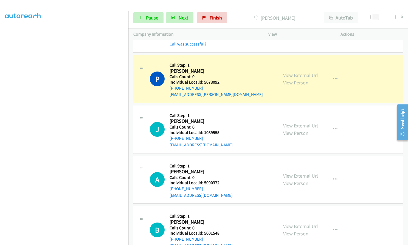
scroll to position [2291, 0]
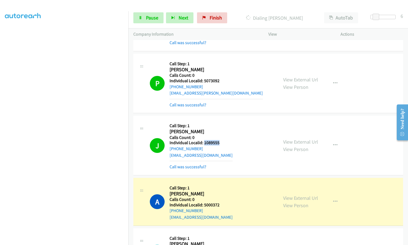
drag, startPoint x: 203, startPoint y: 122, endPoint x: 219, endPoint y: 122, distance: 16.4
click at [219, 122] on div "J Callback Scheduled Call Step: 1 James Ratino America/New_York Calls Count: 0 …" at bounding box center [211, 145] width 123 height 49
click at [333, 143] on icon "button" at bounding box center [335, 145] width 4 height 4
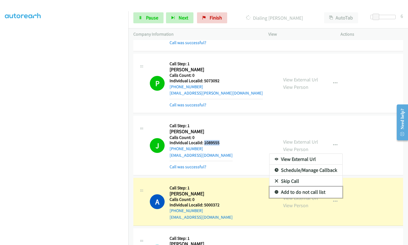
click at [274, 190] on icon at bounding box center [276, 192] width 4 height 4
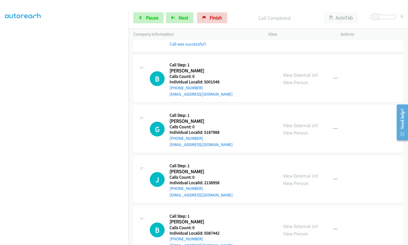
scroll to position [2469, 0]
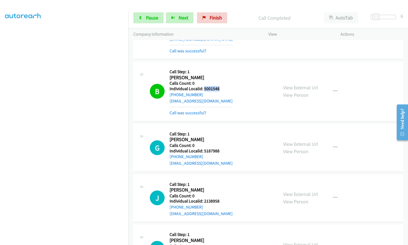
drag, startPoint x: 204, startPoint y: 68, endPoint x: 220, endPoint y: 68, distance: 15.9
click at [220, 68] on div "B Callback Scheduled Call Step: 1 Brian Miller America/New_York Calls Count: 0 …" at bounding box center [211, 91] width 123 height 49
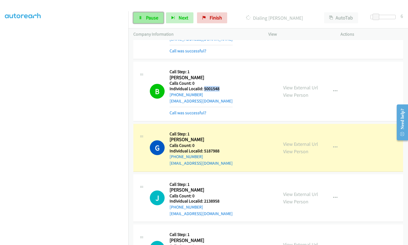
click at [153, 16] on span "Pause" at bounding box center [152, 18] width 12 height 6
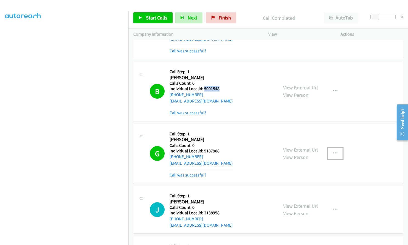
click at [337, 148] on button "button" at bounding box center [334, 153] width 15 height 11
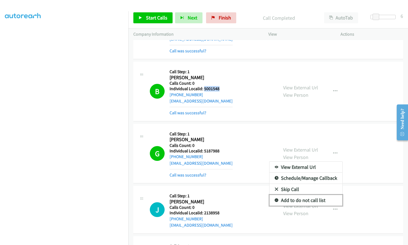
click at [274, 199] on icon at bounding box center [276, 201] width 4 height 4
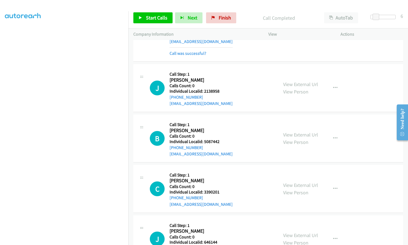
scroll to position [2593, 0]
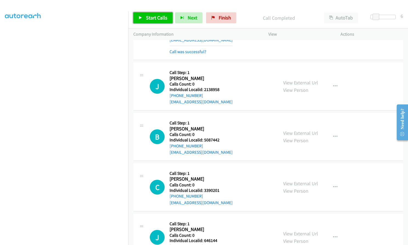
click at [143, 17] on link "Start Calls" at bounding box center [152, 17] width 39 height 11
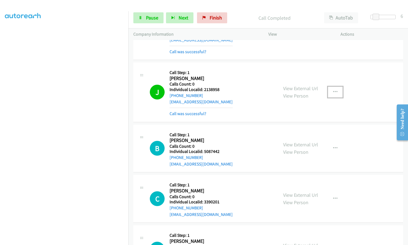
click at [333, 90] on icon "button" at bounding box center [335, 92] width 4 height 4
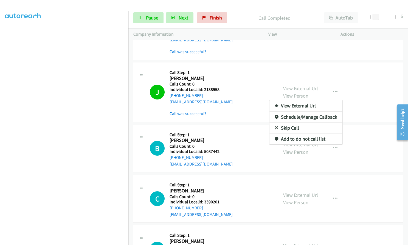
click at [245, 84] on div at bounding box center [204, 122] width 408 height 245
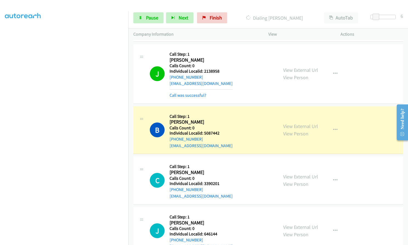
scroll to position [2606, 0]
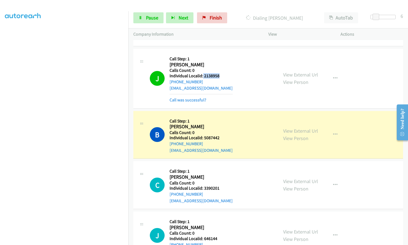
drag, startPoint x: 202, startPoint y: 55, endPoint x: 220, endPoint y: 55, distance: 17.6
click at [220, 55] on div "J Callback Scheduled Call Step: 1 John Tunnell America/Chicago Calls Count: 0 I…" at bounding box center [211, 78] width 123 height 49
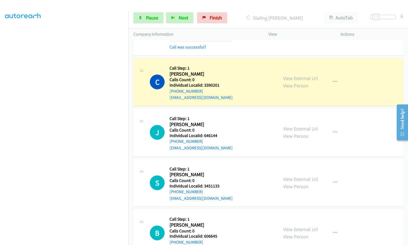
scroll to position [2723, 0]
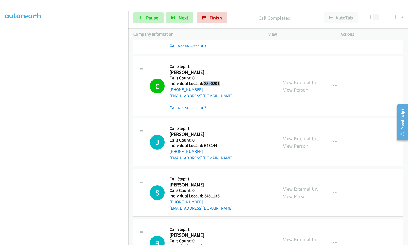
drag, startPoint x: 203, startPoint y: 64, endPoint x: 220, endPoint y: 64, distance: 17.0
click at [220, 64] on div "C Callback Scheduled Call Step: 1 Chris Tribo America/New_York Calls Count: 0 I…" at bounding box center [211, 85] width 123 height 49
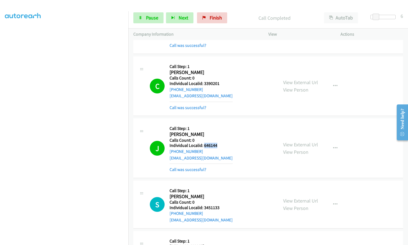
drag, startPoint x: 203, startPoint y: 124, endPoint x: 220, endPoint y: 124, distance: 16.7
click at [220, 124] on div "J Callback Scheduled Call Step: 1 Joshua Olin America/Los_Angeles Calls Count: …" at bounding box center [211, 147] width 123 height 49
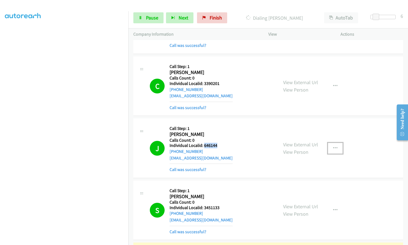
click at [334, 146] on icon "button" at bounding box center [335, 148] width 4 height 4
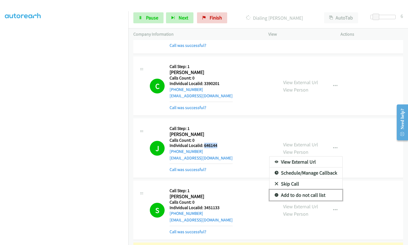
click at [274, 193] on icon at bounding box center [276, 195] width 4 height 4
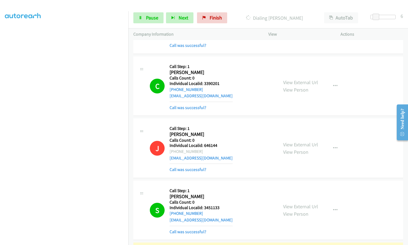
drag, startPoint x: 206, startPoint y: 126, endPoint x: 219, endPoint y: 201, distance: 76.0
click at [220, 207] on div "S Callback Scheduled Call Step: 1 Steve Wrublik America/Phoenix Calls Count: 0 …" at bounding box center [211, 210] width 123 height 49
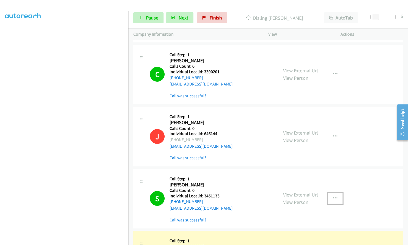
scroll to position [2785, 0]
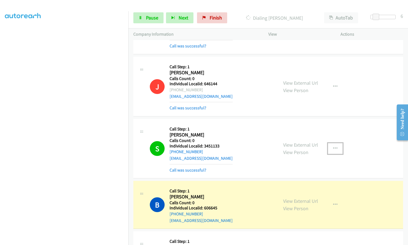
click at [334, 146] on icon "button" at bounding box center [335, 148] width 4 height 4
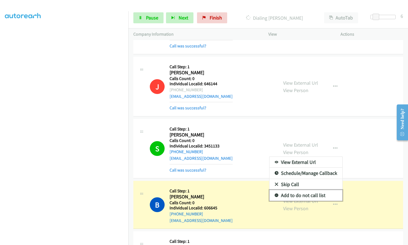
click at [276, 190] on link "Add to do not call list" at bounding box center [305, 195] width 73 height 11
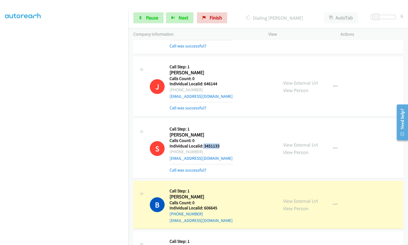
drag, startPoint x: 202, startPoint y: 126, endPoint x: 219, endPoint y: 126, distance: 17.0
click at [219, 126] on div "S Callback Scheduled Call Step: 1 Steve Wrublik America/Phoenix Calls Count: 0 …" at bounding box center [211, 148] width 123 height 49
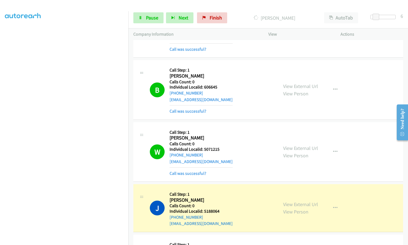
scroll to position [2908, 0]
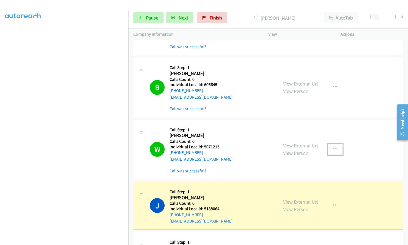
click at [330, 144] on button "button" at bounding box center [334, 149] width 15 height 11
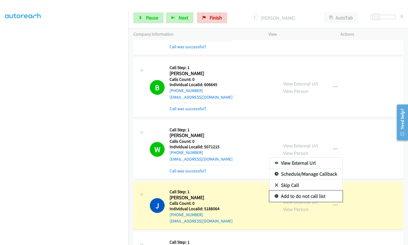
click at [274, 195] on icon at bounding box center [276, 197] width 4 height 4
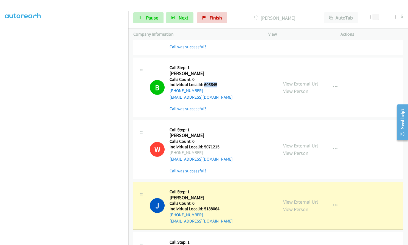
drag, startPoint x: 209, startPoint y: 65, endPoint x: 220, endPoint y: 65, distance: 10.4
click at [220, 65] on div "B Callback Scheduled Call Step: 1 Brian Kuelper America/Los_Angeles Calls Count…" at bounding box center [211, 86] width 123 height 49
drag, startPoint x: 203, startPoint y: 126, endPoint x: 220, endPoint y: 126, distance: 16.7
click at [220, 126] on div "W Callback Scheduled Call Step: 1 Wanjun Ai America/Los_Angeles Calls Count: 0 …" at bounding box center [211, 149] width 123 height 49
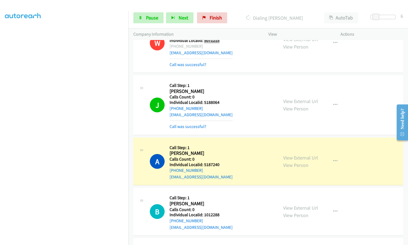
scroll to position [3024, 0]
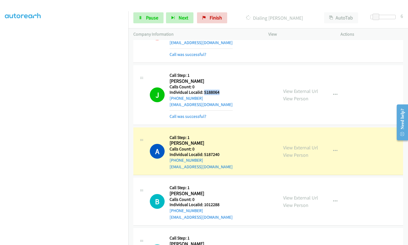
drag, startPoint x: 204, startPoint y: 72, endPoint x: 217, endPoint y: 72, distance: 13.4
click at [221, 90] on h5 "Individual Localid: 5188064" at bounding box center [200, 92] width 63 height 5
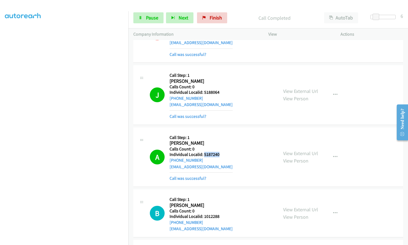
drag, startPoint x: 204, startPoint y: 134, endPoint x: 221, endPoint y: 134, distance: 17.0
click at [221, 134] on div "A Callback Scheduled Call Step: 1 Adam Finch America/Los_Angeles Calls Count: 0…" at bounding box center [211, 156] width 123 height 49
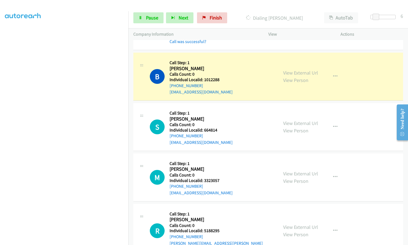
scroll to position [3161, 0]
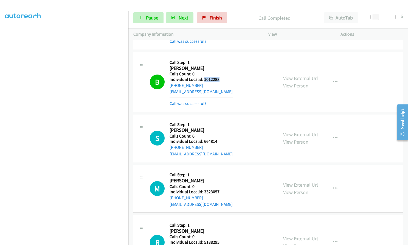
drag, startPoint x: 204, startPoint y: 59, endPoint x: 220, endPoint y: 61, distance: 15.4
click at [220, 61] on div "B Callback Scheduled Call Step: 1 Brett Griffiths America/Los_Angeles Calls Cou…" at bounding box center [211, 81] width 123 height 49
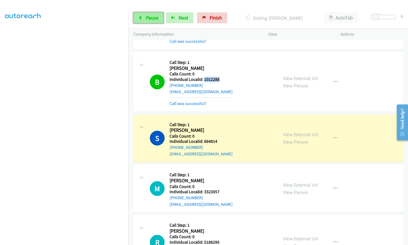
click at [157, 19] on span "Pause" at bounding box center [152, 18] width 12 height 6
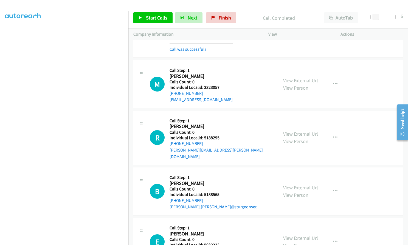
scroll to position [3285, 0]
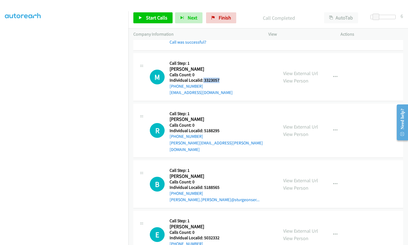
drag, startPoint x: 202, startPoint y: 61, endPoint x: 219, endPoint y: 61, distance: 16.4
click at [219, 61] on div "M Callback Scheduled Call Step: 1 Michael Mc Neilly America/Phoenix Calls Count…" at bounding box center [211, 77] width 123 height 38
drag, startPoint x: 204, startPoint y: 111, endPoint x: 222, endPoint y: 111, distance: 18.4
click at [222, 128] on h5 "Individual Localid: 5188295" at bounding box center [221, 130] width 104 height 5
drag, startPoint x: 203, startPoint y: 161, endPoint x: 219, endPoint y: 160, distance: 15.6
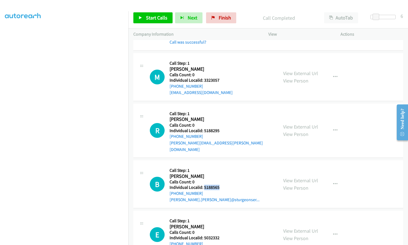
click at [219, 185] on h5 "Individual Localid: 5188565" at bounding box center [214, 187] width 90 height 5
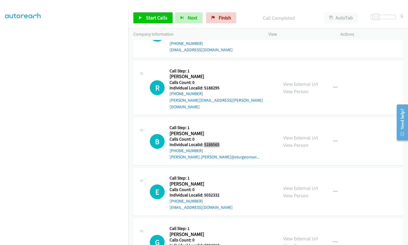
scroll to position [3339, 0]
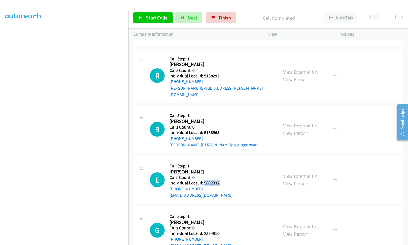
drag, startPoint x: 204, startPoint y: 156, endPoint x: 221, endPoint y: 156, distance: 16.7
click at [221, 161] on div "E Callback Scheduled Call Step: 1 Evan Stafford America/Los_Angeles Calls Count…" at bounding box center [211, 180] width 123 height 38
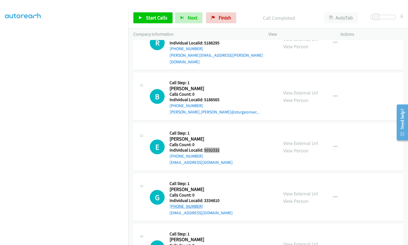
scroll to position [3381, 0]
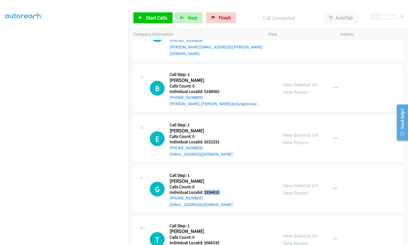
drag, startPoint x: 204, startPoint y: 166, endPoint x: 218, endPoint y: 166, distance: 14.3
click at [218, 190] on h5 "Individual Localid: 3334810" at bounding box center [200, 192] width 63 height 5
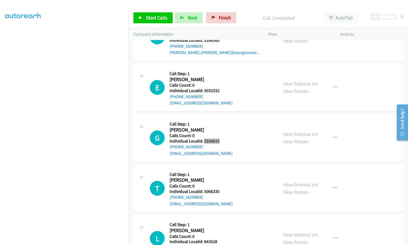
scroll to position [3442, 0]
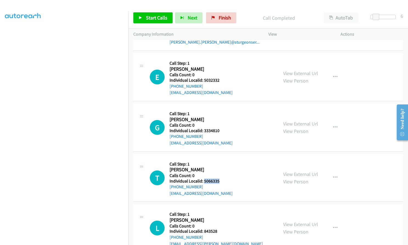
drag, startPoint x: 204, startPoint y: 155, endPoint x: 220, endPoint y: 155, distance: 15.9
click at [220, 159] on div "T Callback Scheduled Call Step: 1 Trent Caley America/Phoenix Calls Count: 0 In…" at bounding box center [211, 178] width 123 height 38
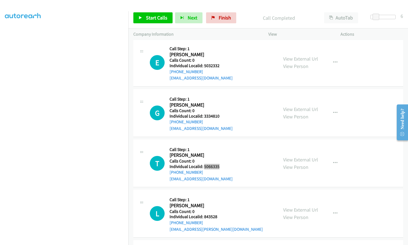
scroll to position [3477, 0]
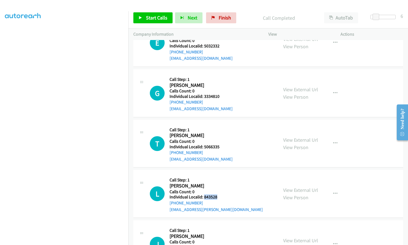
drag, startPoint x: 204, startPoint y: 170, endPoint x: 220, endPoint y: 172, distance: 16.0
click at [220, 175] on div "L Callback Scheduled Call Step: 1 Levi Kleck America/Phoenix Calls Count: 0 Ind…" at bounding box center [211, 194] width 123 height 38
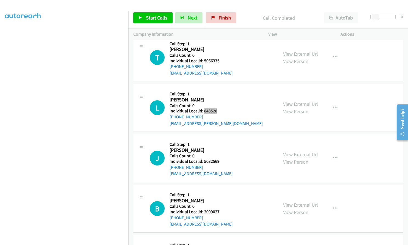
scroll to position [3566, 0]
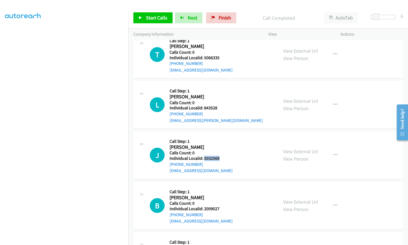
drag, startPoint x: 203, startPoint y: 133, endPoint x: 220, endPoint y: 132, distance: 17.0
click at [220, 136] on div "J Callback Scheduled Call Step: 1 Justus Oliviery America/New_York Calls Count:…" at bounding box center [211, 155] width 123 height 38
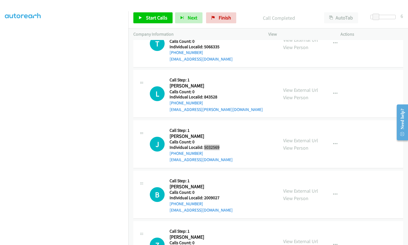
scroll to position [3607, 0]
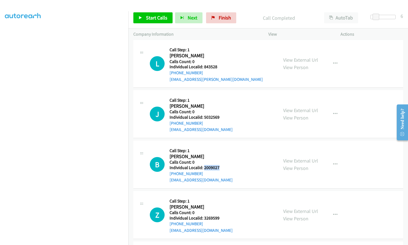
drag, startPoint x: 204, startPoint y: 142, endPoint x: 221, endPoint y: 141, distance: 17.3
click at [221, 146] on div "B Callback Scheduled Call Step: 1 Ben Davis America/Denver Calls Count: 0 Indiv…" at bounding box center [211, 165] width 123 height 38
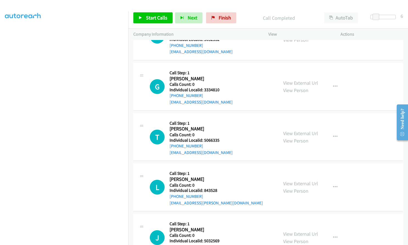
scroll to position [3490, 0]
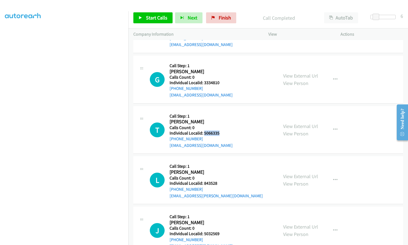
drag, startPoint x: 203, startPoint y: 106, endPoint x: 220, endPoint y: 107, distance: 16.2
click at [220, 111] on div "T Callback Scheduled Call Step: 1 Trent Caley America/Phoenix Calls Count: 0 In…" at bounding box center [211, 130] width 123 height 38
drag, startPoint x: 203, startPoint y: 159, endPoint x: 219, endPoint y: 159, distance: 15.6
click at [219, 161] on div "L Callback Scheduled Call Step: 1 Levi Kleck America/Phoenix Calls Count: 0 Ind…" at bounding box center [211, 180] width 123 height 38
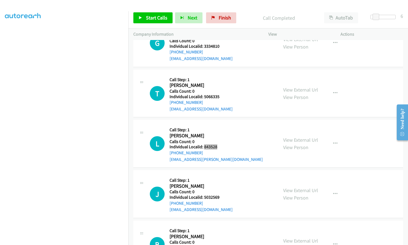
scroll to position [3579, 0]
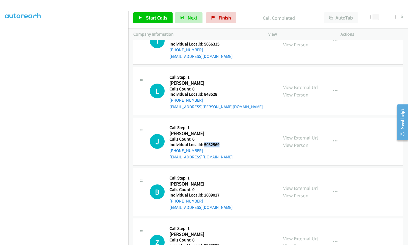
drag, startPoint x: 203, startPoint y: 118, endPoint x: 221, endPoint y: 119, distance: 18.4
click at [221, 122] on div "J Callback Scheduled Call Step: 1 Justus Oliviery America/New_York Calls Count:…" at bounding box center [211, 141] width 123 height 38
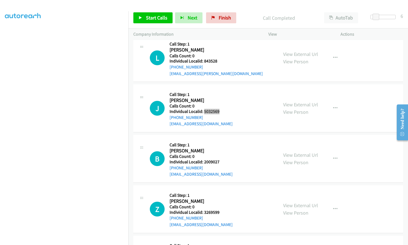
scroll to position [3614, 0]
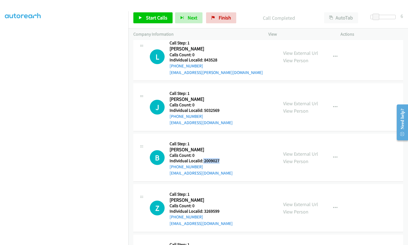
drag, startPoint x: 202, startPoint y: 135, endPoint x: 220, endPoint y: 135, distance: 18.1
click at [220, 139] on div "B Callback Scheduled Call Step: 1 Ben Davis America/Denver Calls Count: 0 Indiv…" at bounding box center [211, 158] width 123 height 38
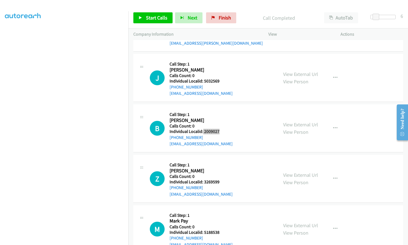
scroll to position [3648, 0]
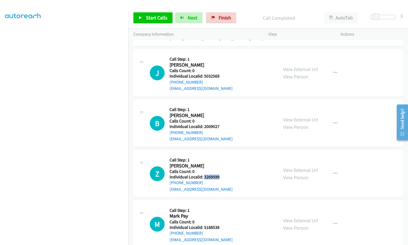
drag, startPoint x: 206, startPoint y: 151, endPoint x: 220, endPoint y: 151, distance: 13.7
click at [220, 174] on h5 "Individual Localid: 3269599" at bounding box center [200, 176] width 63 height 5
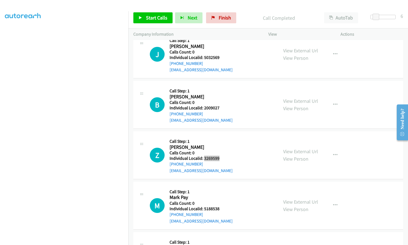
scroll to position [3703, 0]
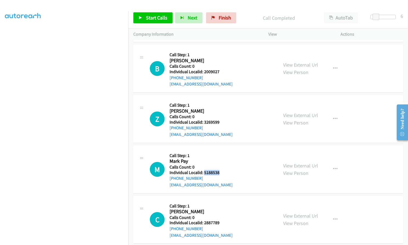
drag, startPoint x: 203, startPoint y: 147, endPoint x: 221, endPoint y: 147, distance: 17.5
click at [221, 150] on div "M Callback Scheduled Call Step: 1 Mark Pay America/Los_Angeles Calls Count: 0 I…" at bounding box center [211, 169] width 123 height 38
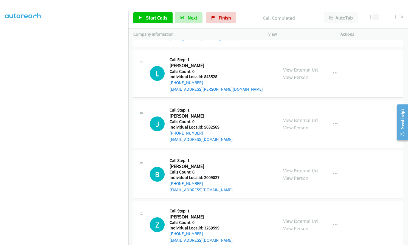
scroll to position [3538, 0]
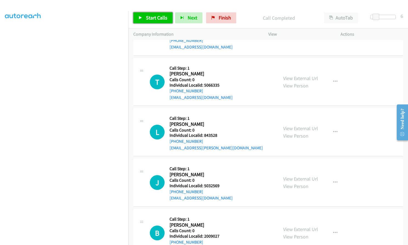
click at [153, 15] on span "Start Calls" at bounding box center [156, 18] width 21 height 6
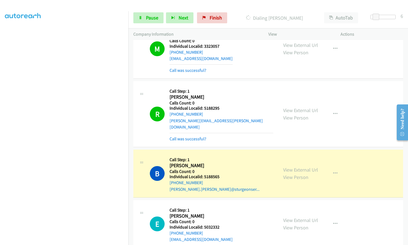
scroll to position [3319, 0]
click at [333, 112] on icon "button" at bounding box center [335, 114] width 4 height 4
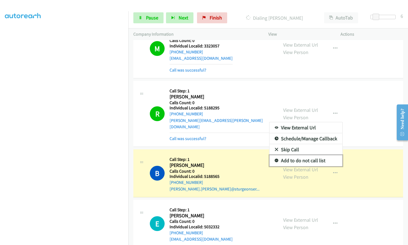
click at [274, 159] on icon at bounding box center [276, 161] width 4 height 4
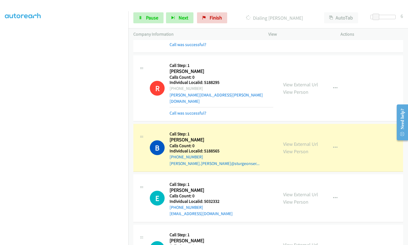
scroll to position [3346, 0]
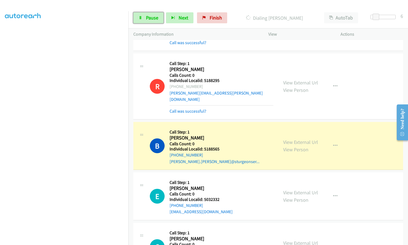
drag, startPoint x: 152, startPoint y: 21, endPoint x: 152, endPoint y: 61, distance: 40.6
click at [152, 21] on span "Pause" at bounding box center [152, 18] width 12 height 6
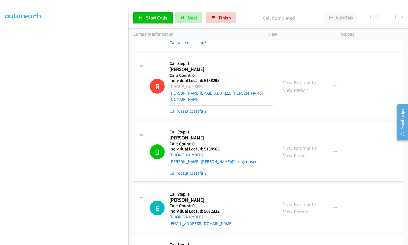
click at [149, 17] on span "Start Calls" at bounding box center [156, 18] width 21 height 6
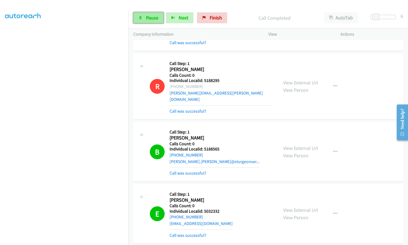
click at [144, 18] on link "Pause" at bounding box center [148, 17] width 30 height 11
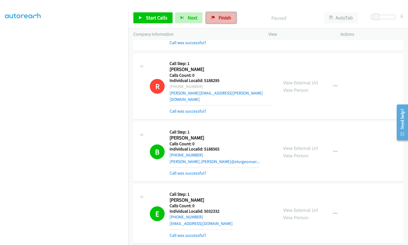
click at [222, 18] on span "Finish" at bounding box center [224, 18] width 12 height 6
